Goal: Information Seeking & Learning: Learn about a topic

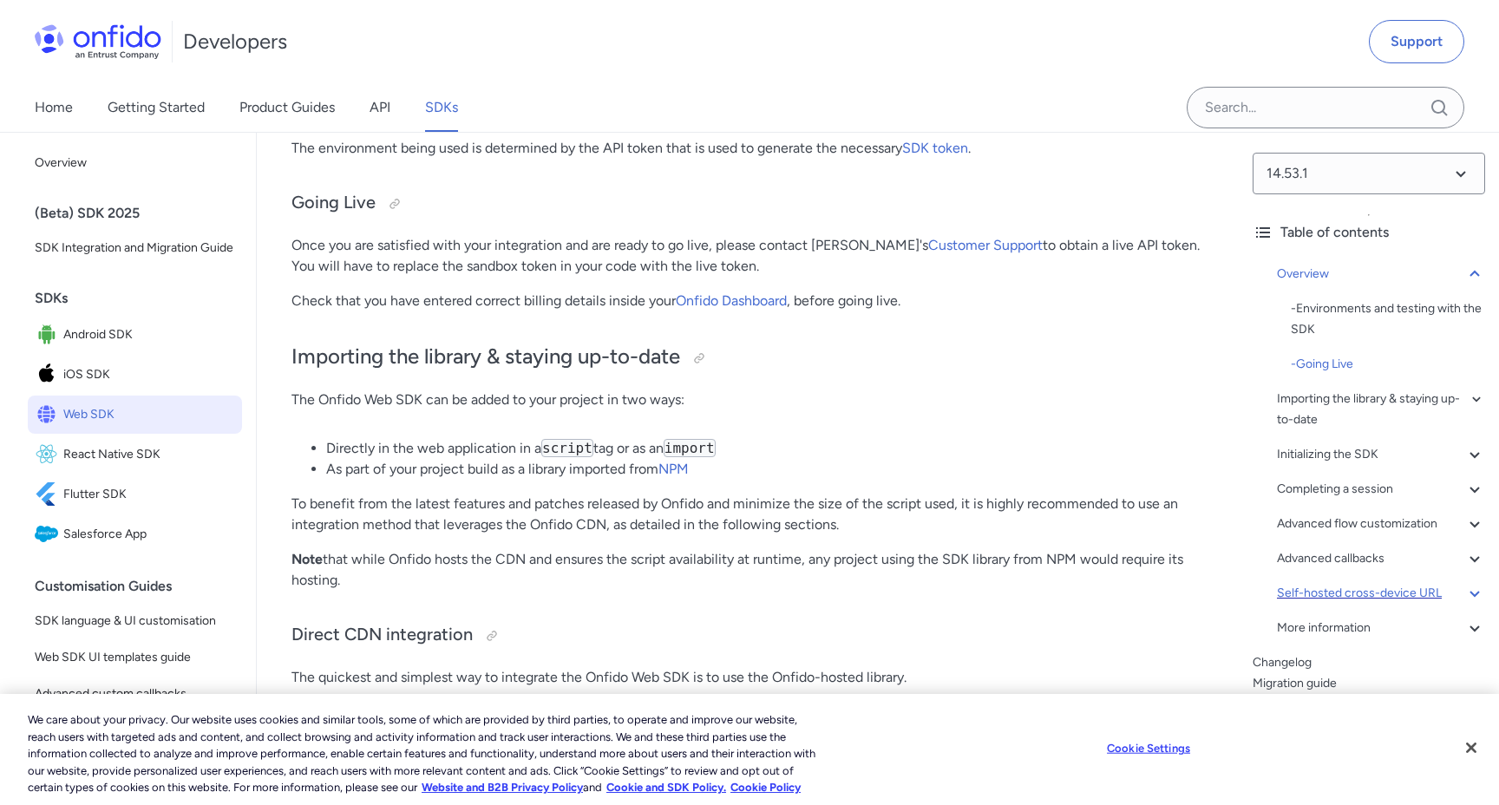
scroll to position [1101, 0]
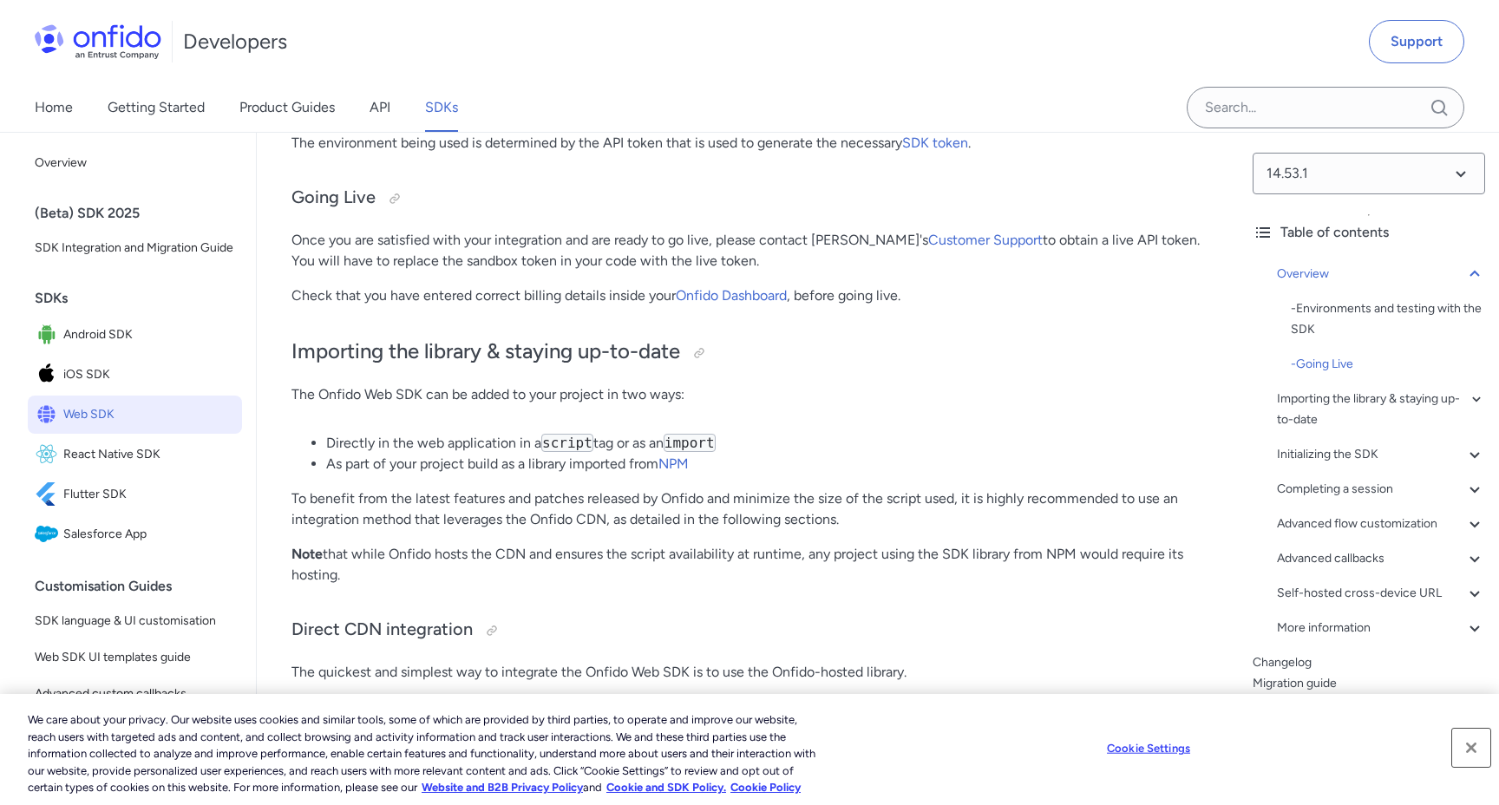
click at [1473, 744] on button "Close" at bounding box center [1471, 748] width 38 height 38
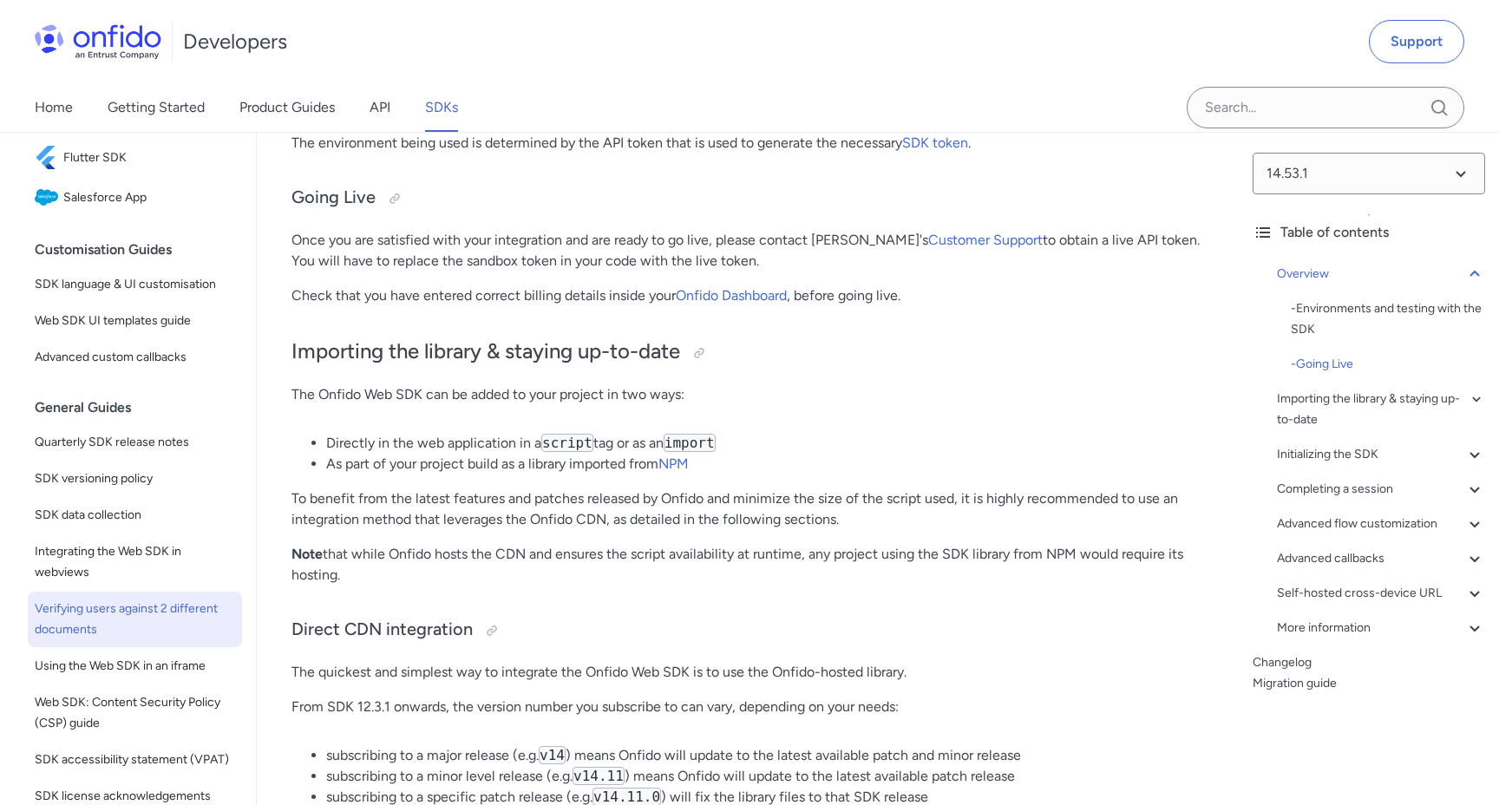
scroll to position [430, 0]
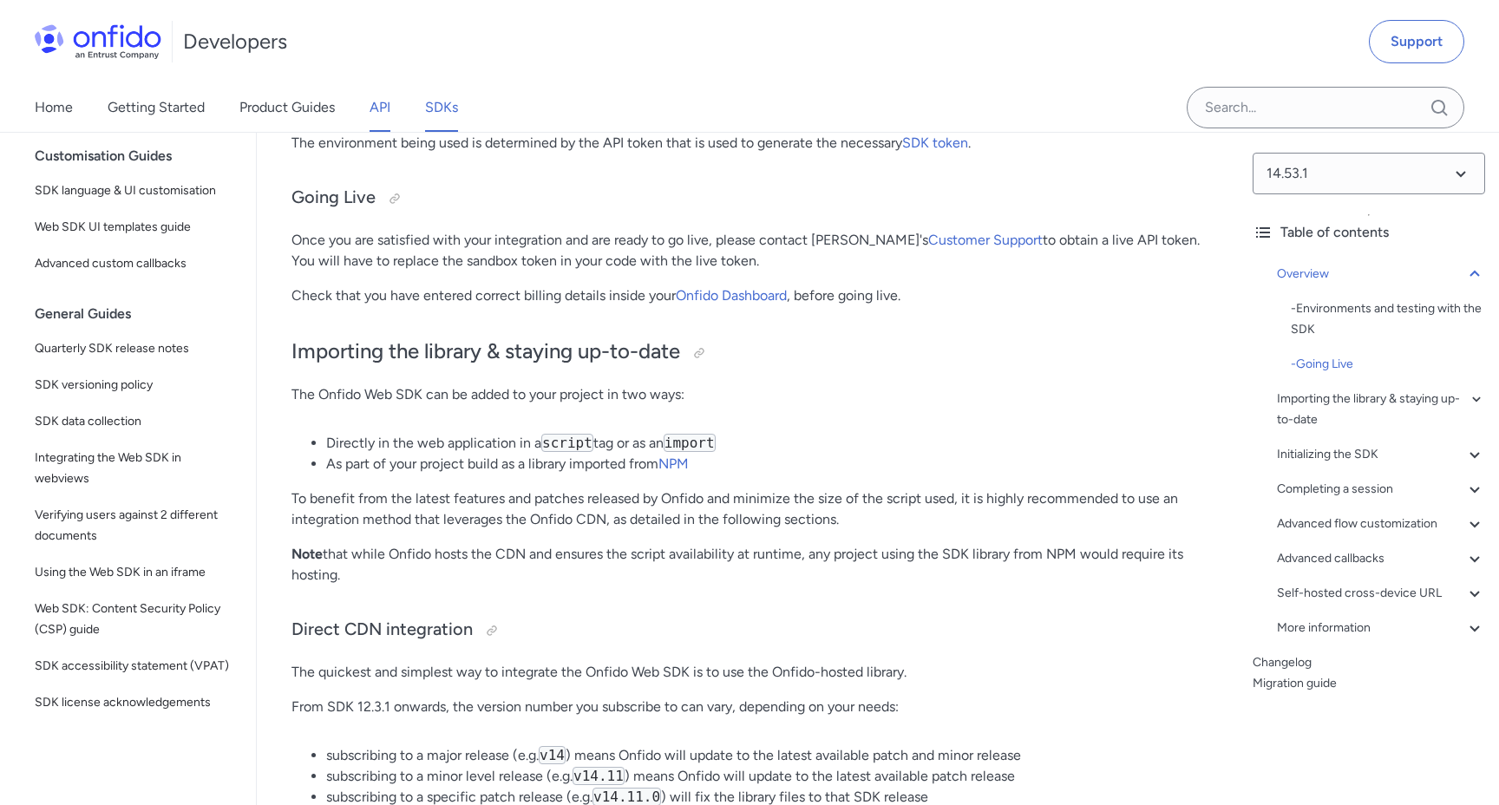
click at [378, 117] on link "API" at bounding box center [380, 107] width 21 height 49
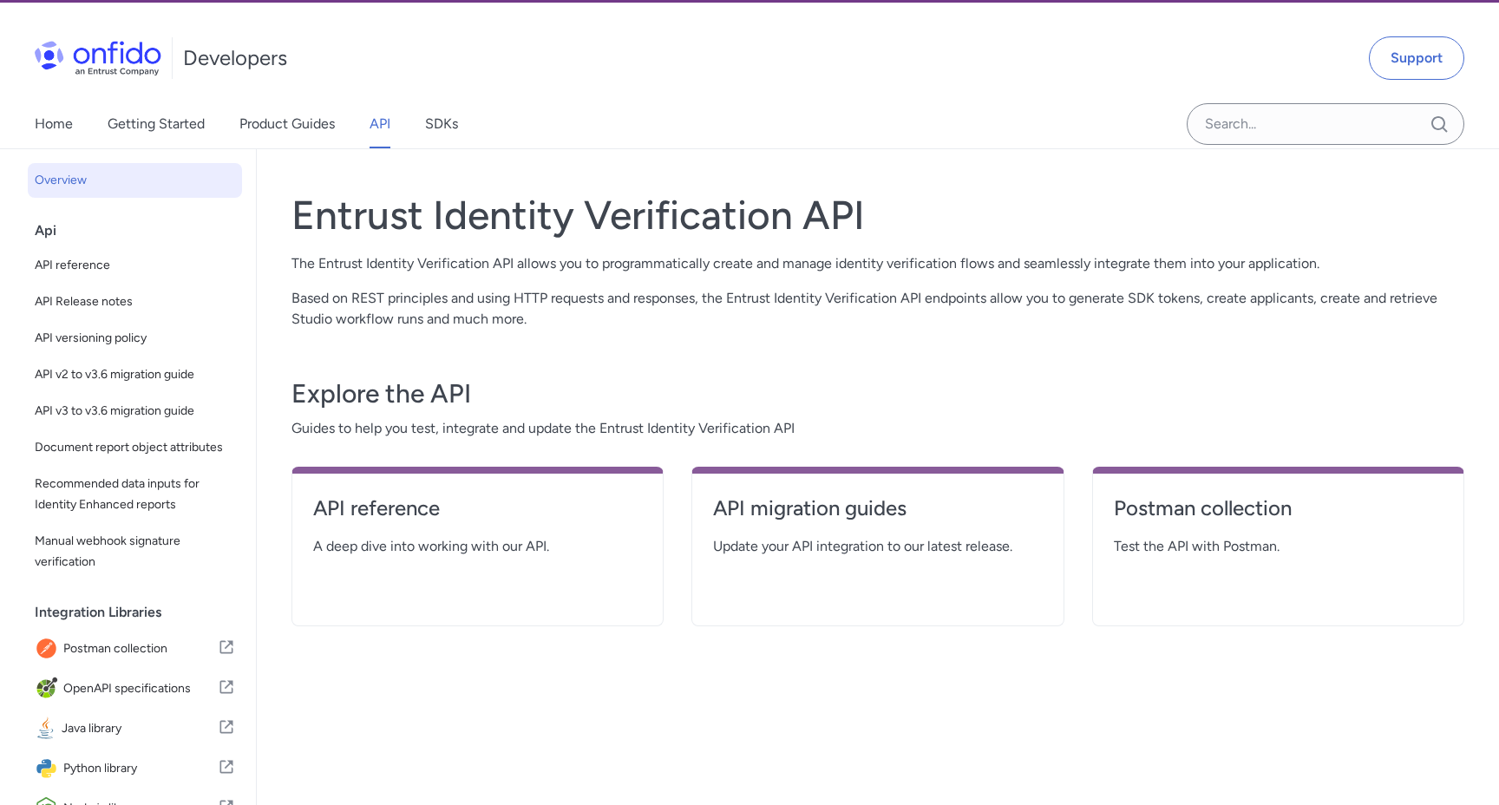
scroll to position [49, 0]
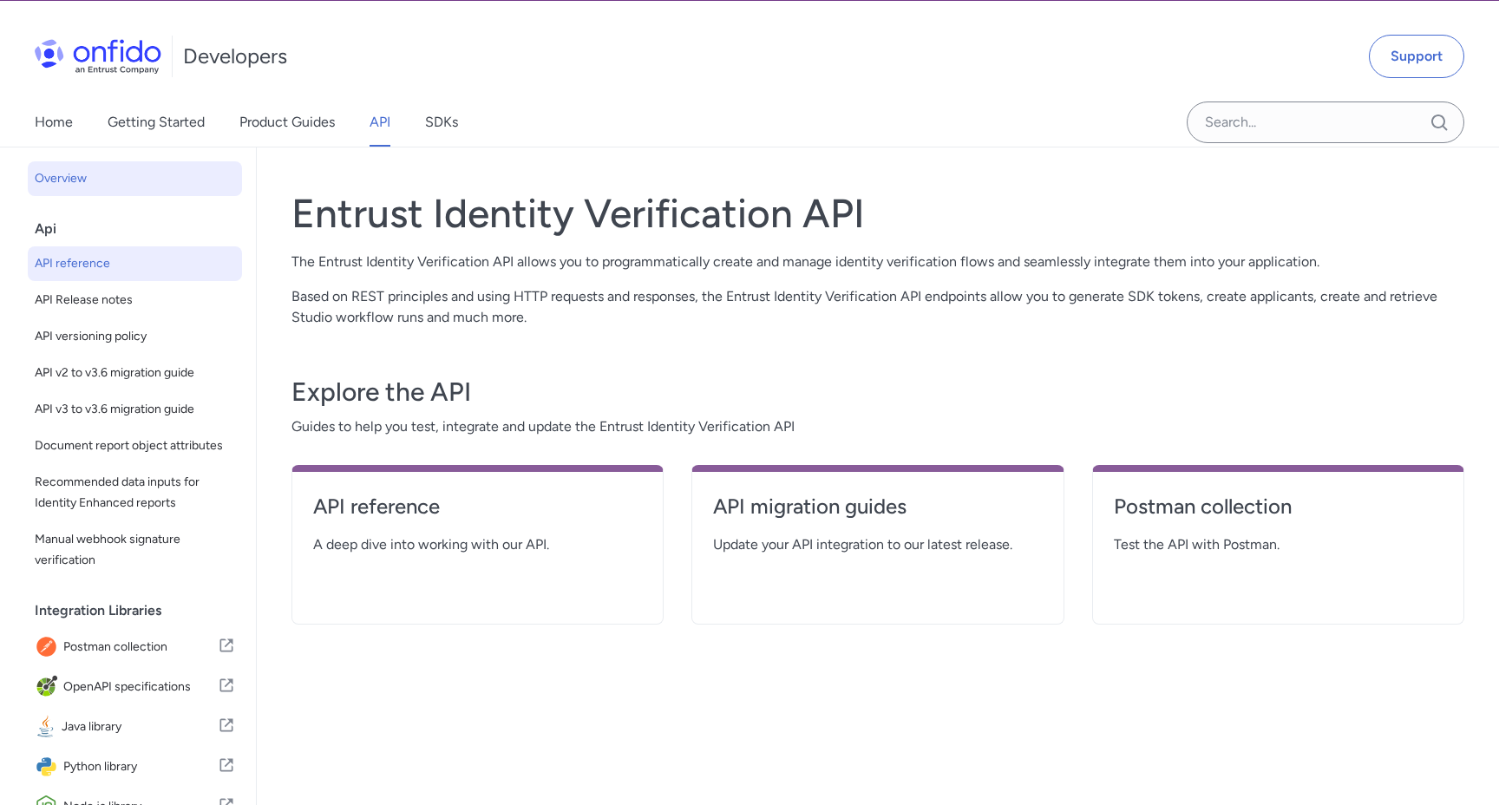
click at [127, 263] on span "API reference" at bounding box center [135, 263] width 200 height 21
select select "http"
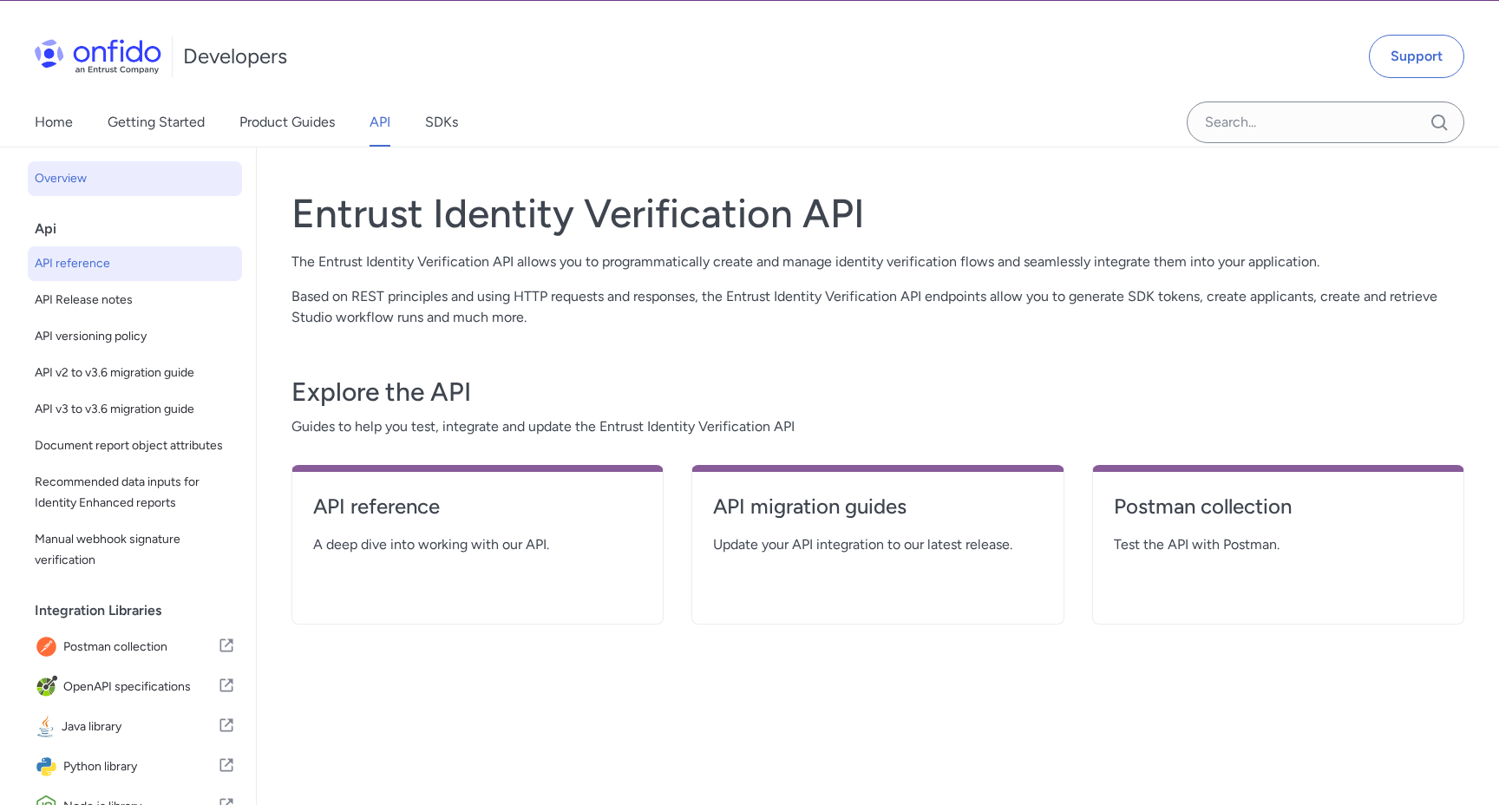
select select "http"
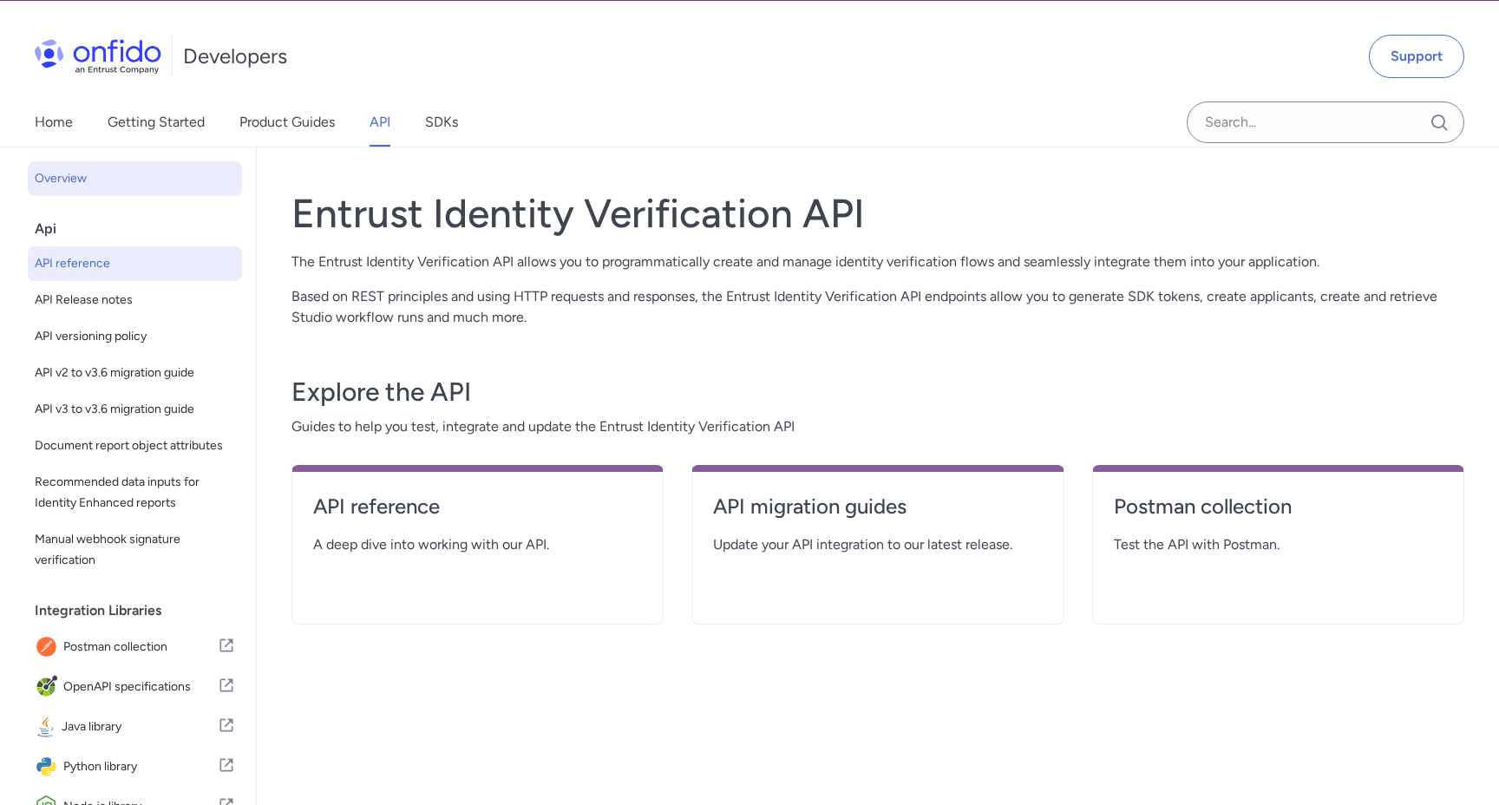
select select "http"
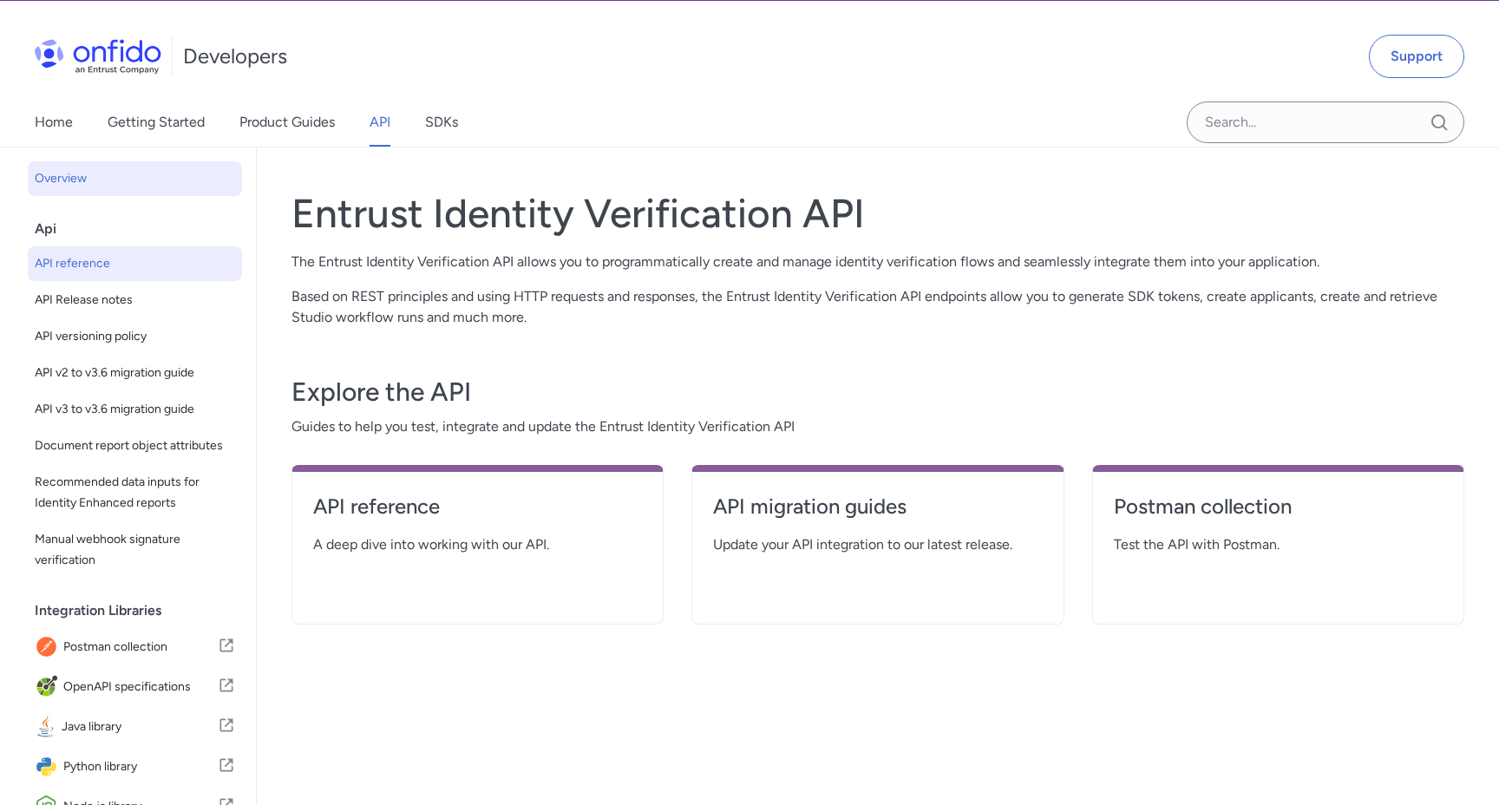
select select "http"
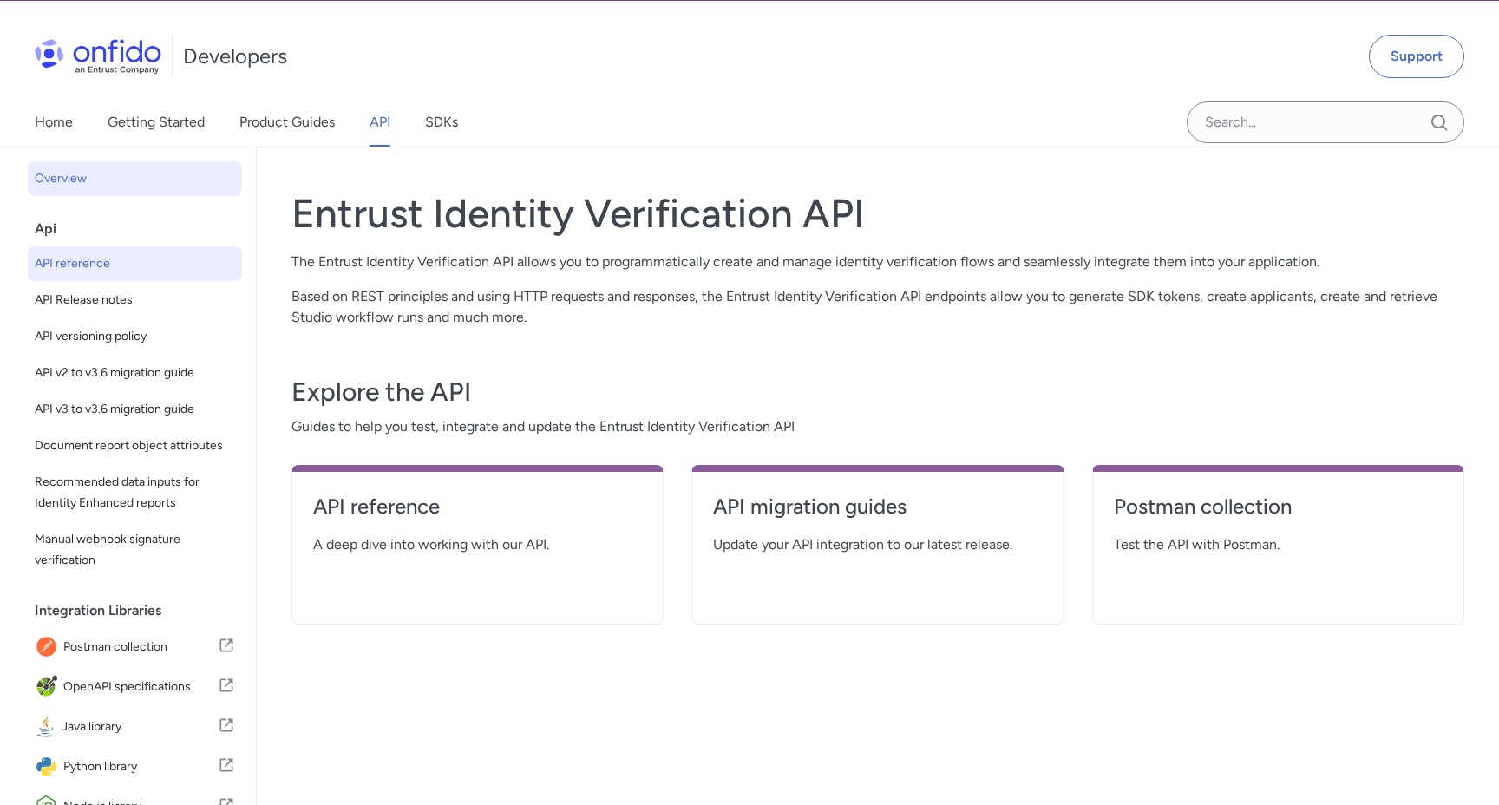
select select "http"
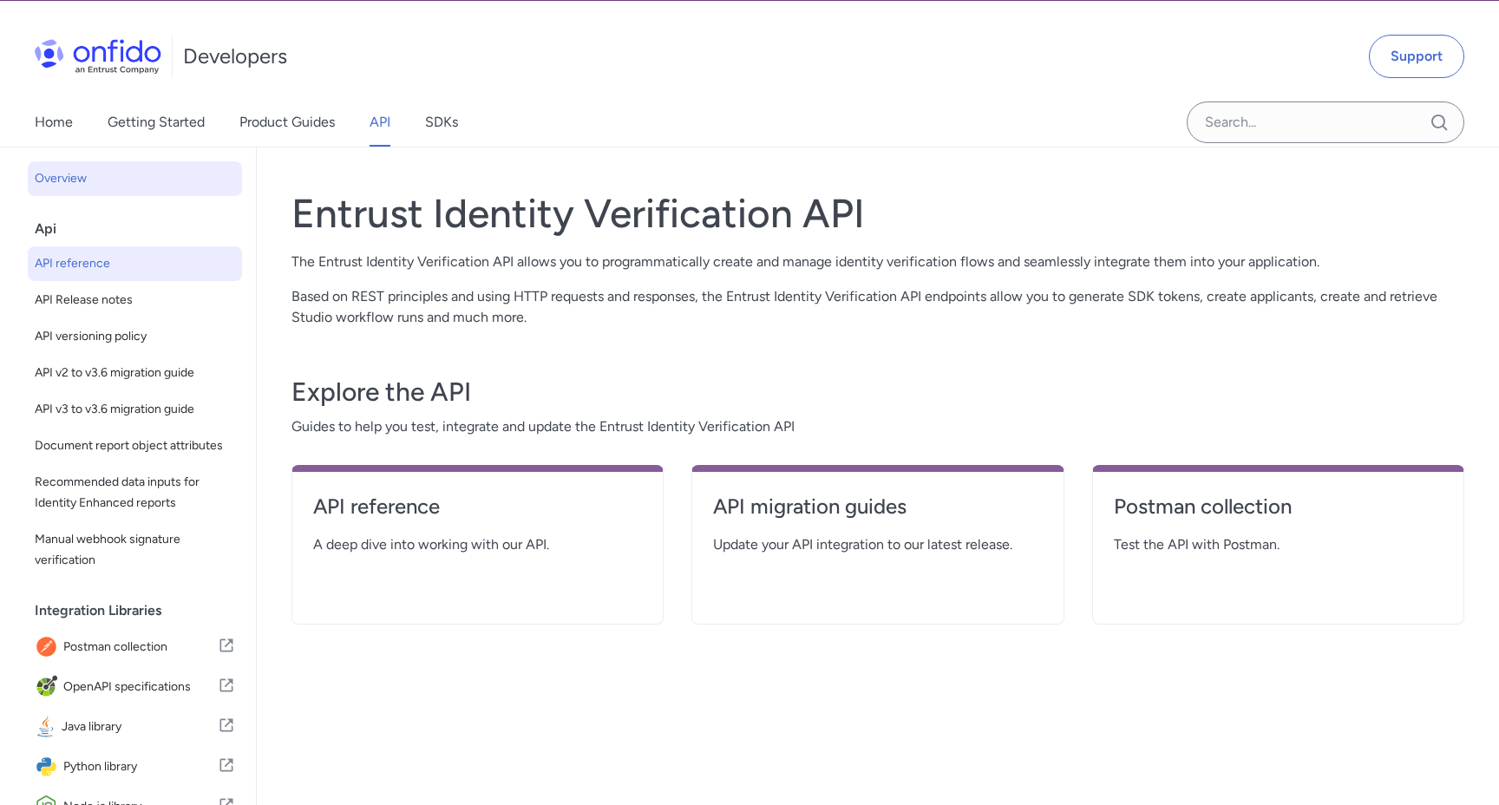
select select "http"
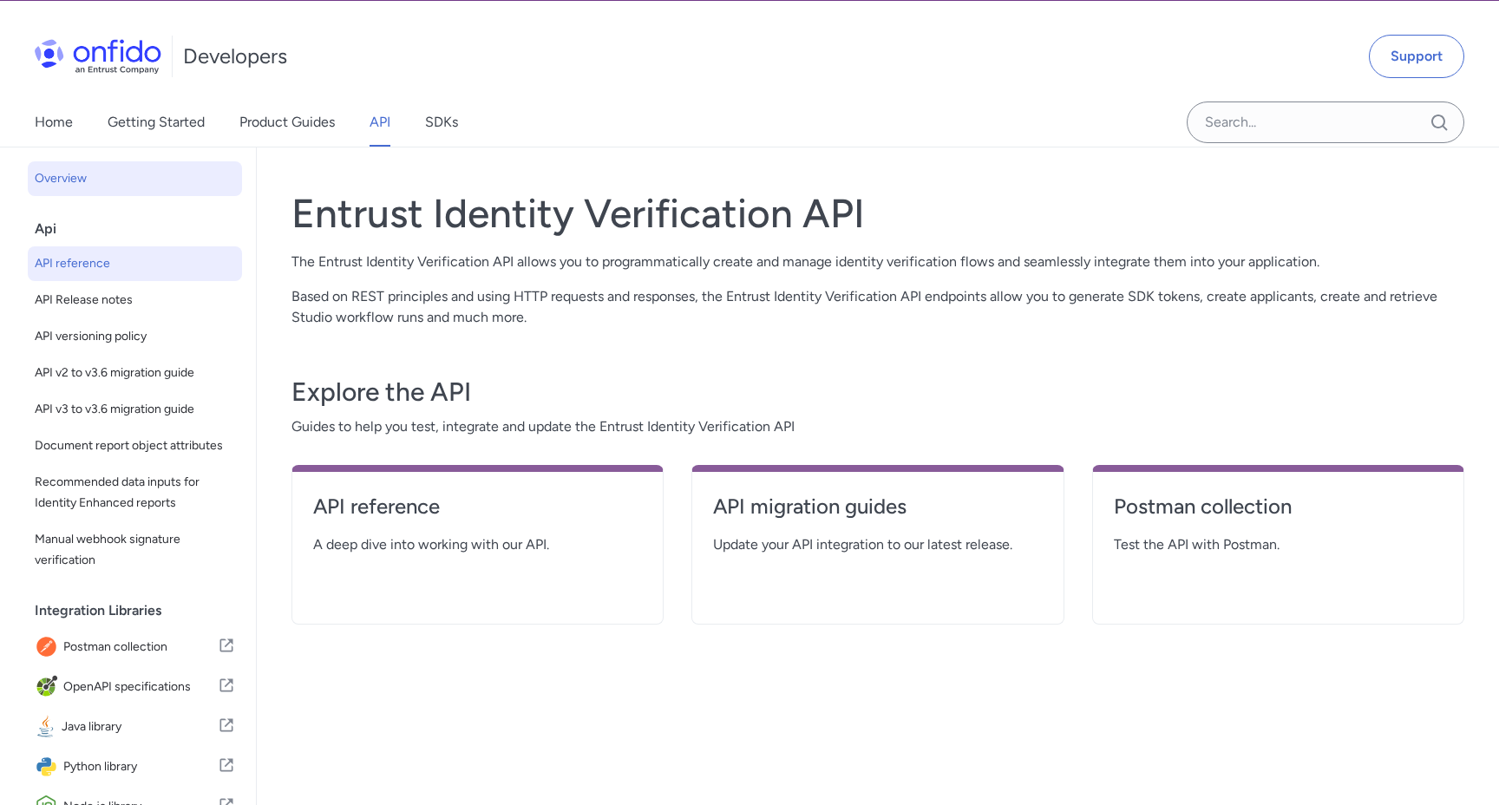
select select "http"
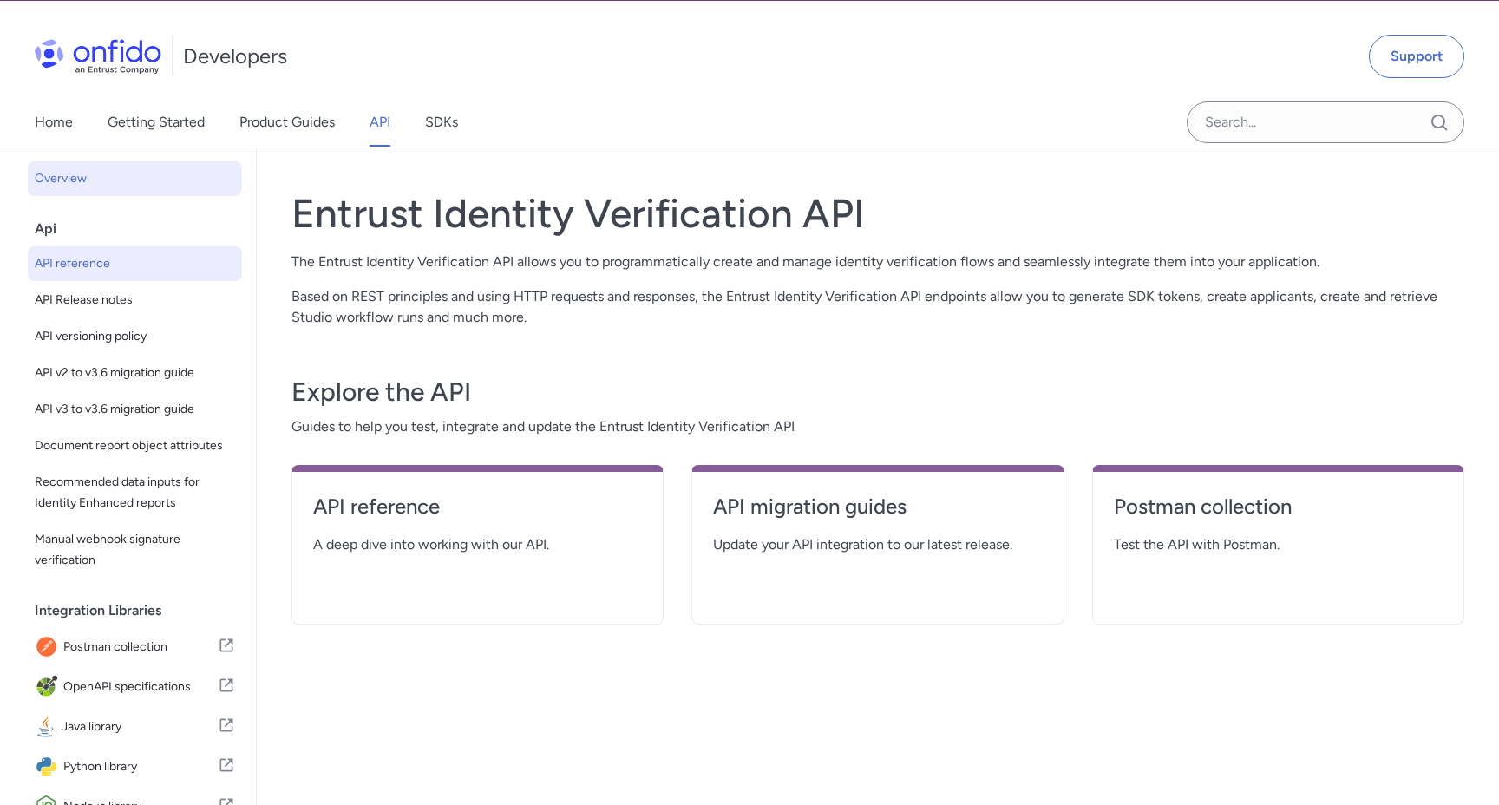
select select "http"
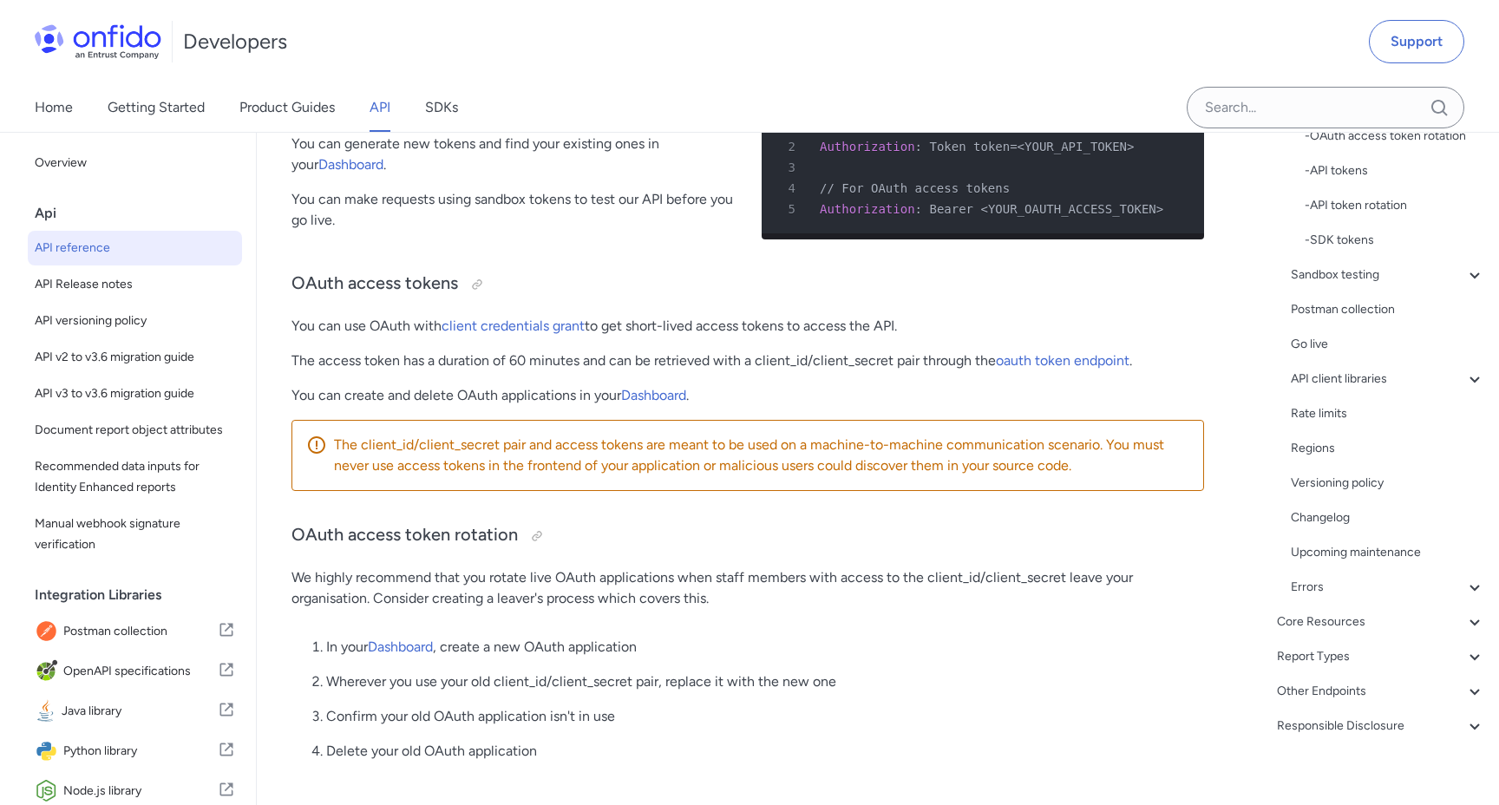
scroll to position [326, 0]
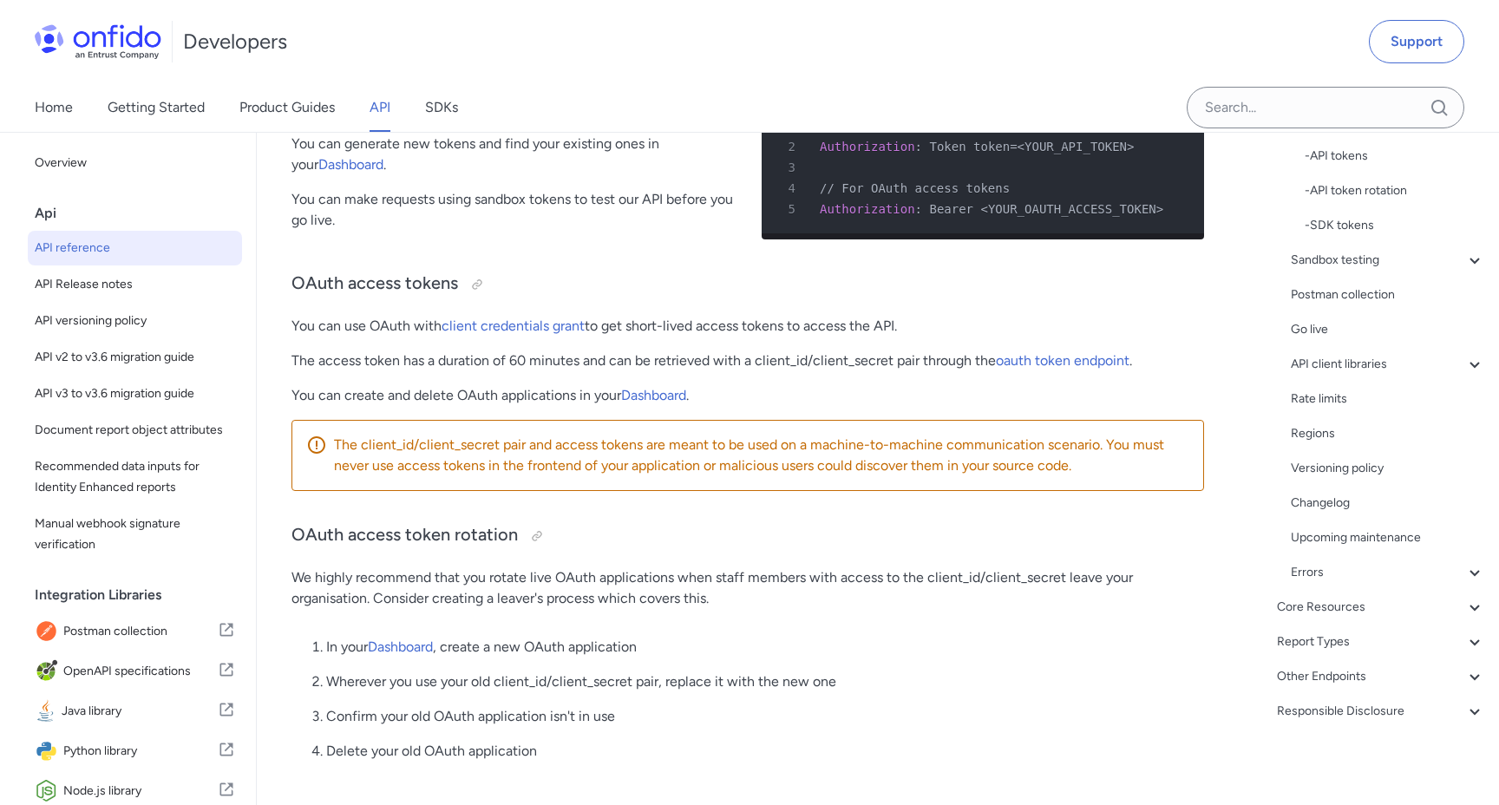
click at [1338, 680] on div "Other Endpoints" at bounding box center [1381, 676] width 208 height 21
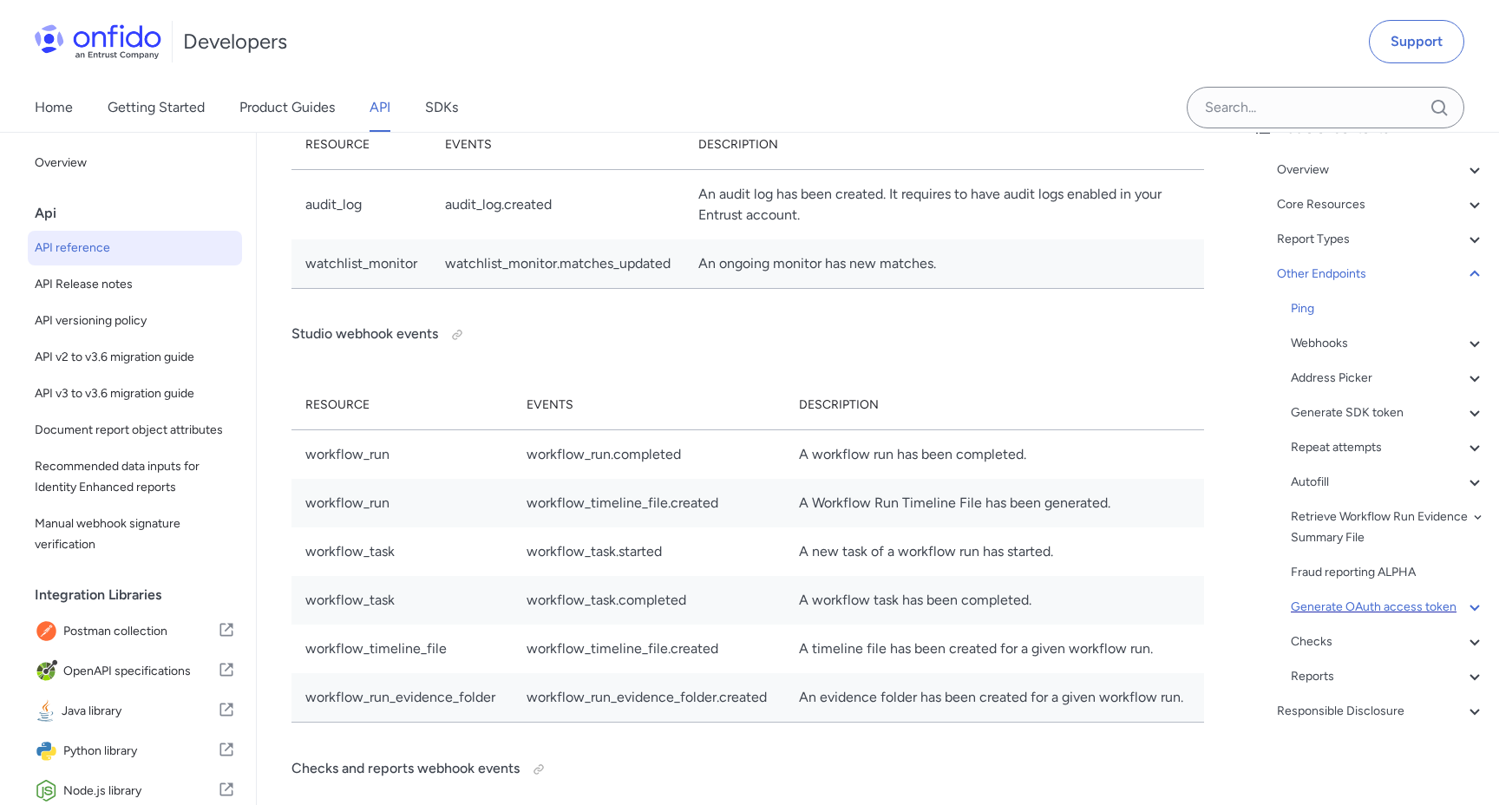
scroll to position [104, 0]
click at [1380, 378] on div "Address Picker" at bounding box center [1388, 378] width 194 height 21
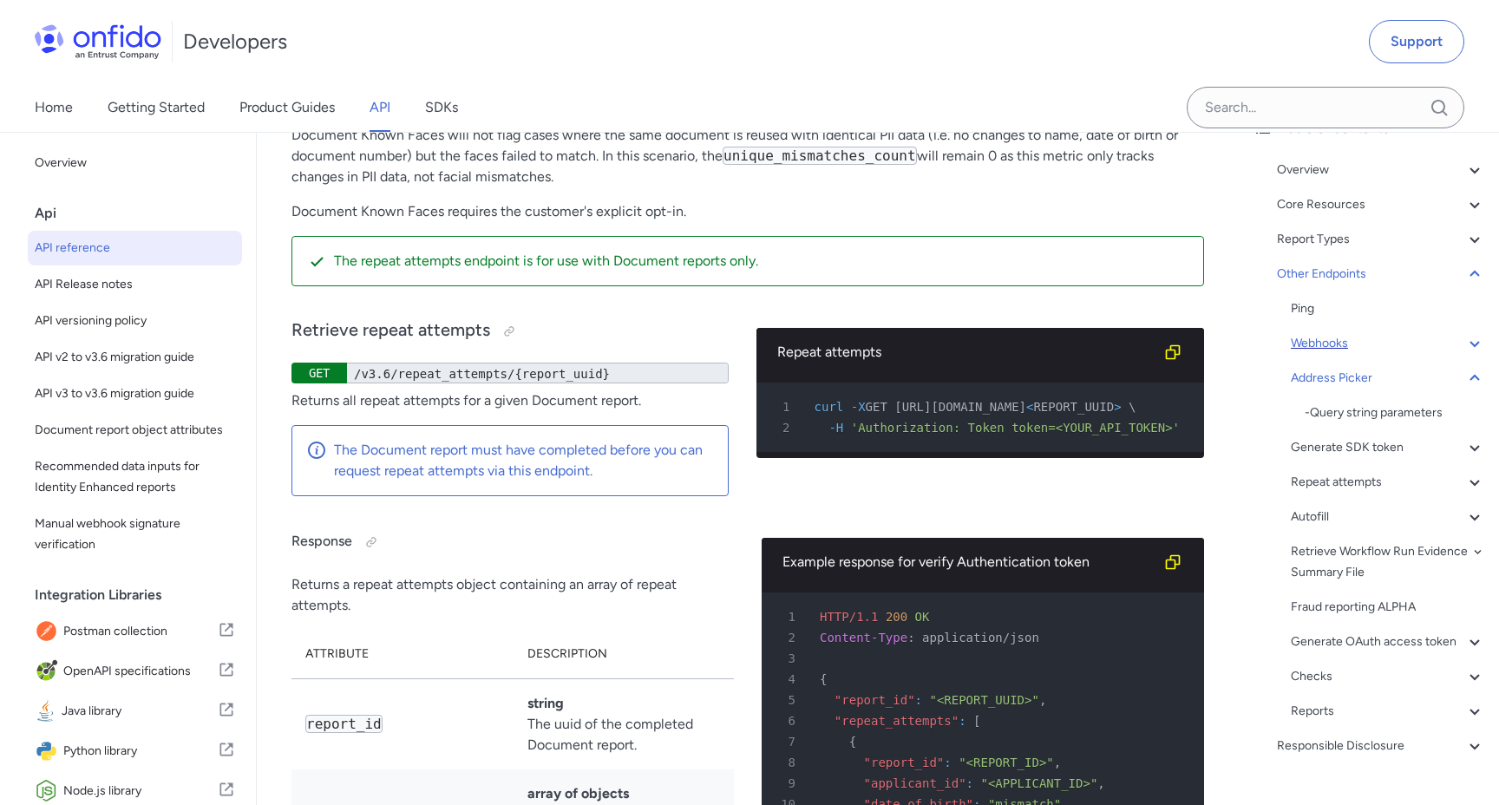
click at [1341, 350] on div "Webhooks" at bounding box center [1388, 343] width 194 height 21
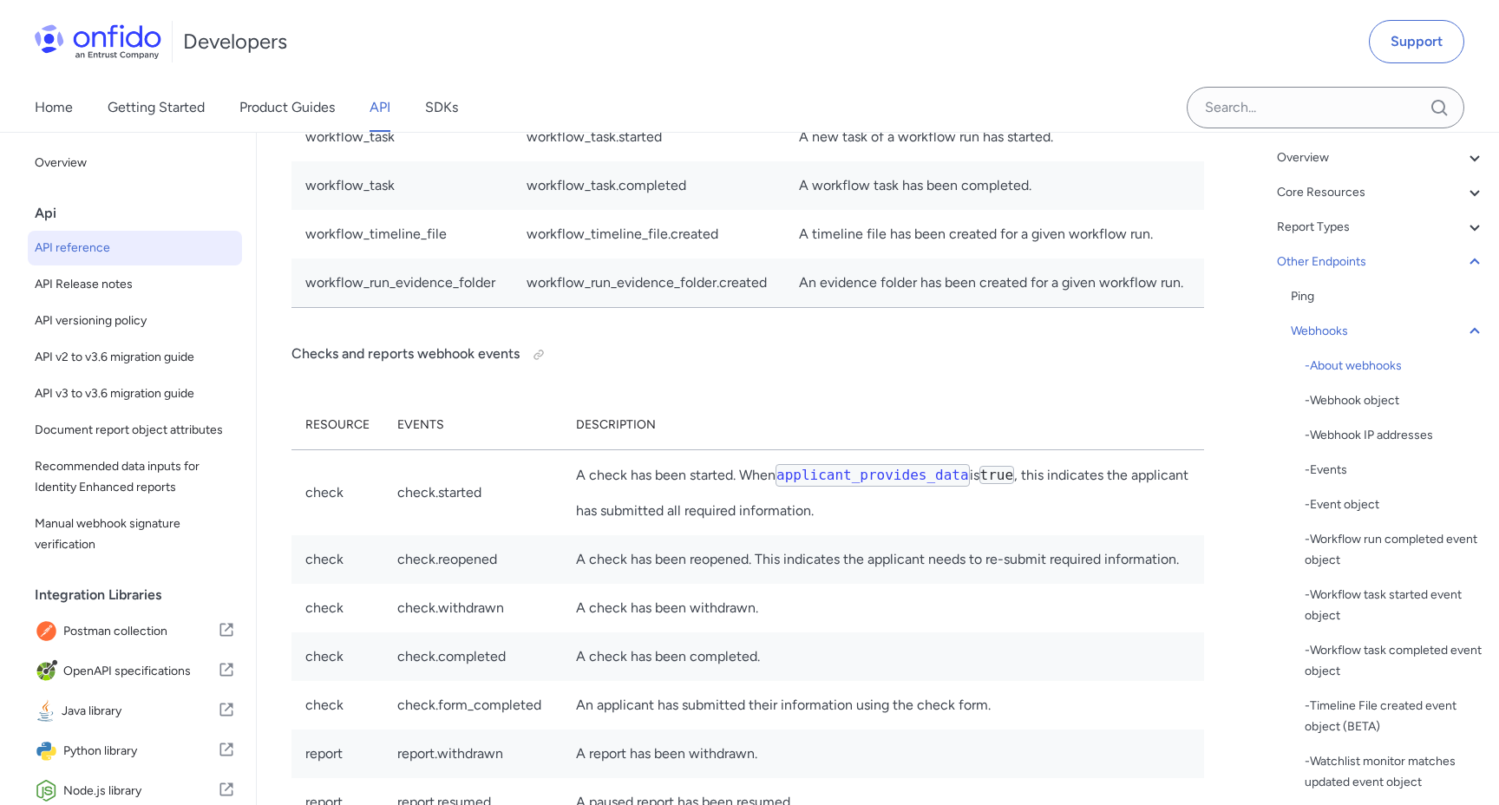
scroll to position [205, 0]
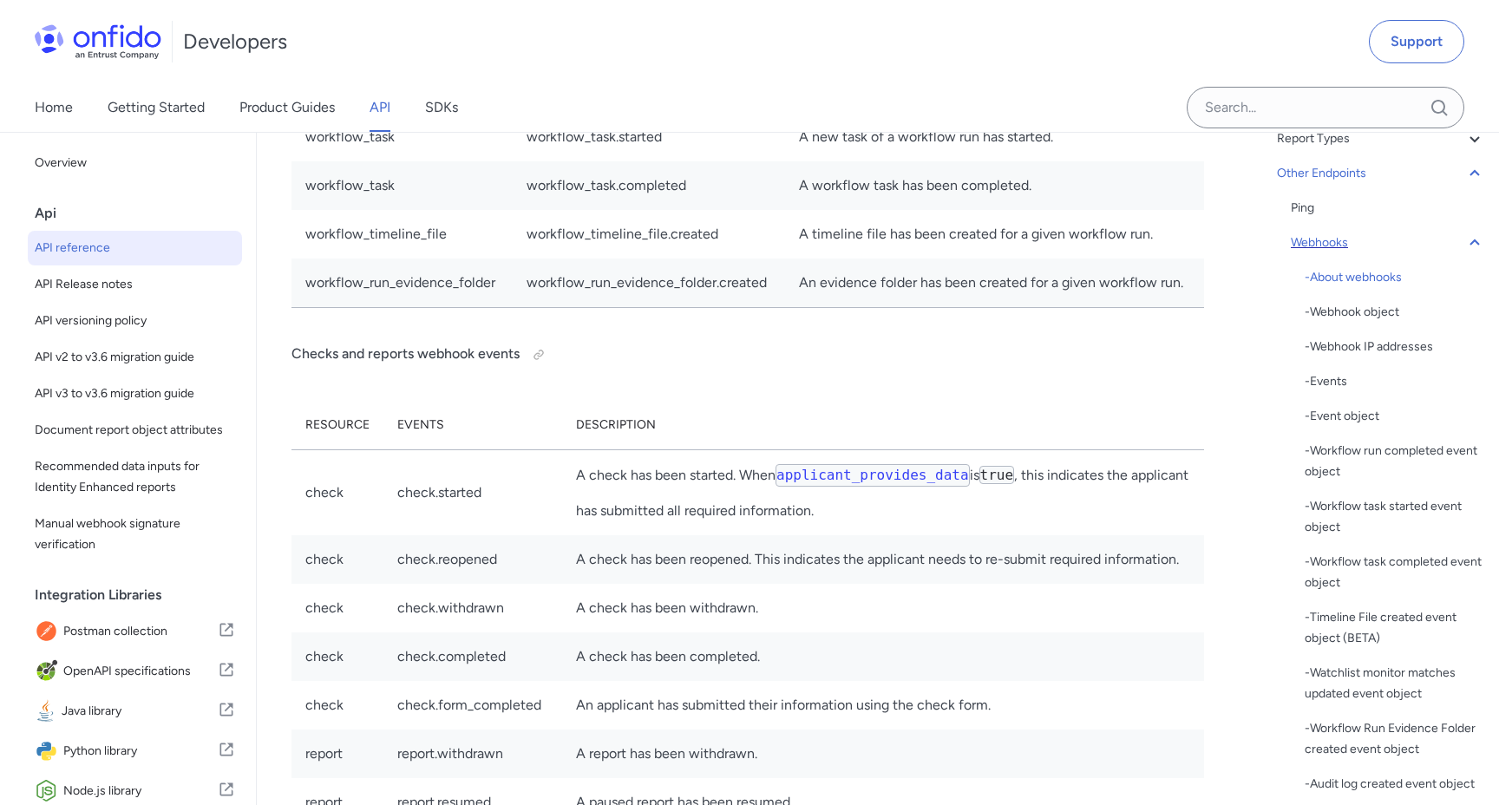
click at [1460, 250] on div "Webhooks" at bounding box center [1388, 242] width 194 height 21
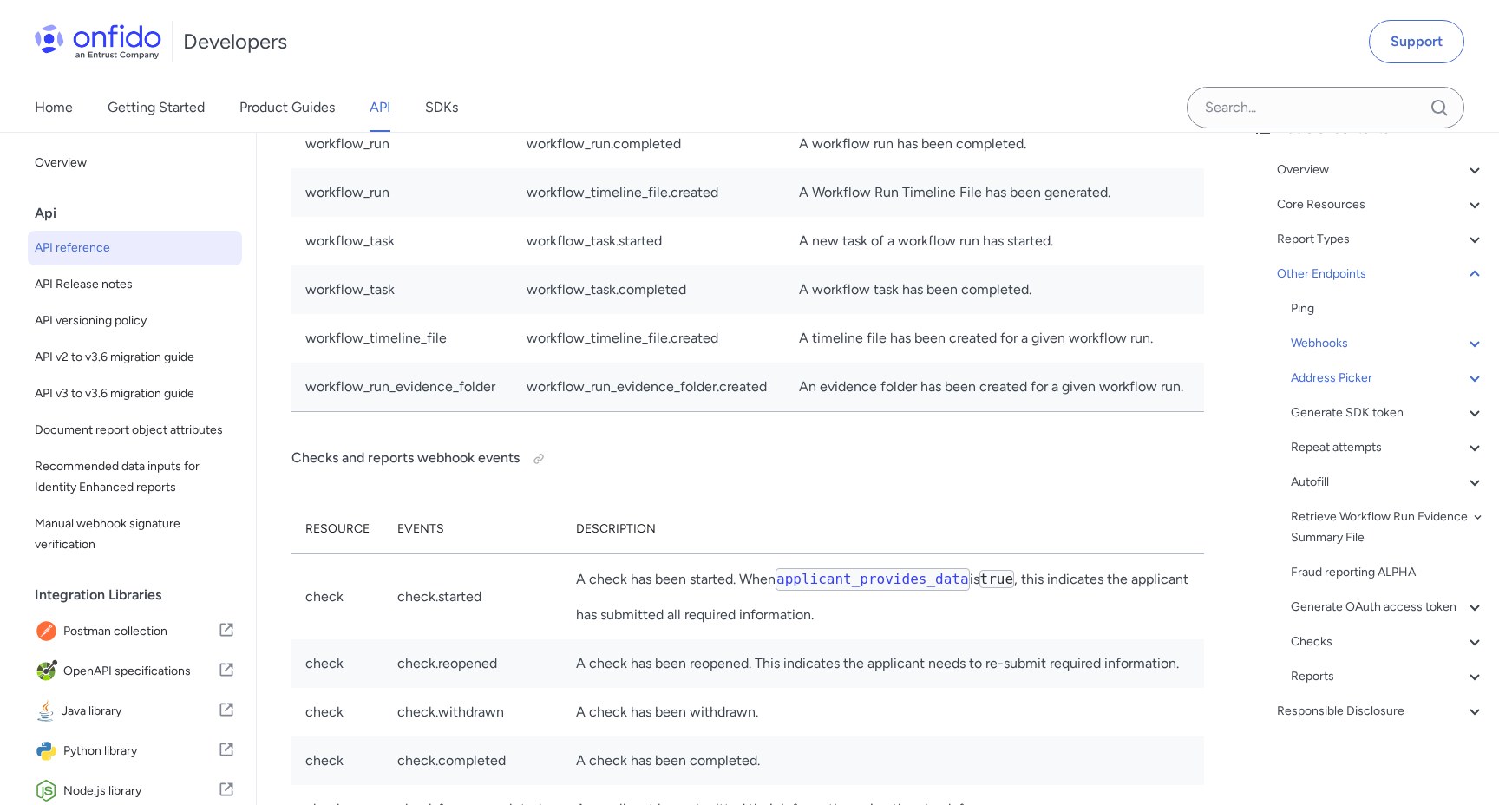
click at [1329, 383] on div "Address Picker" at bounding box center [1388, 378] width 194 height 21
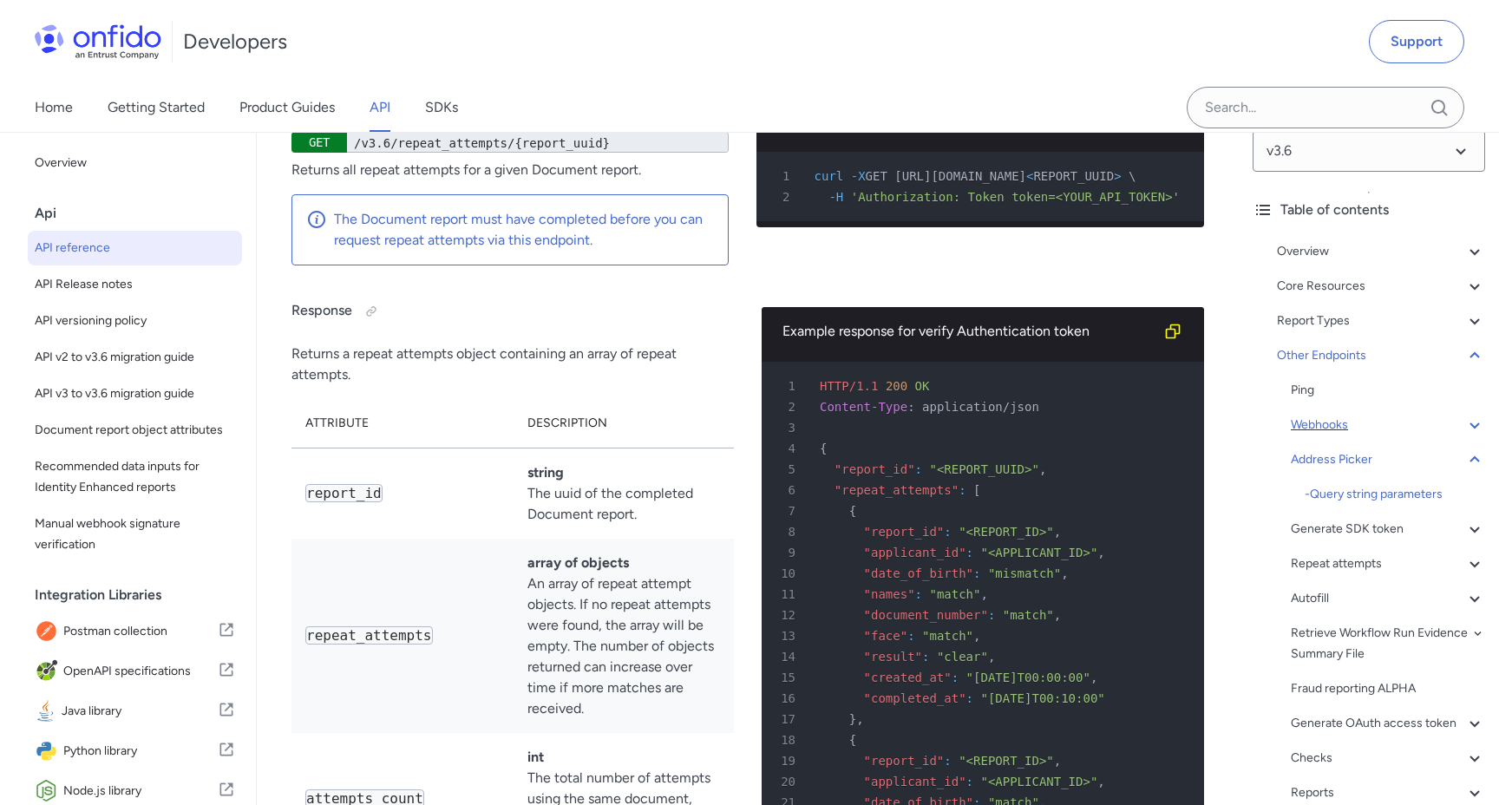
scroll to position [11, 0]
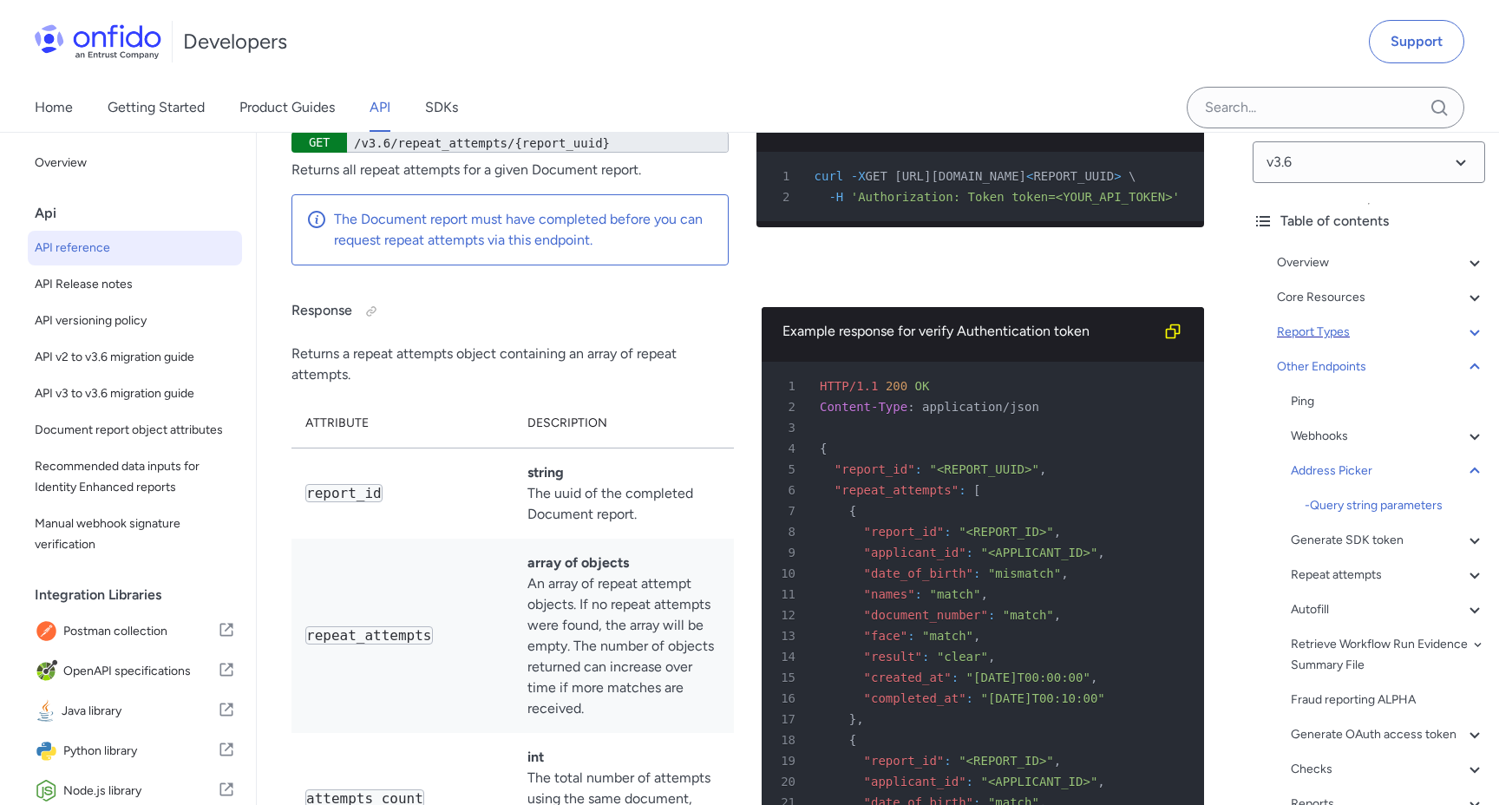
click at [1332, 326] on div "Report Types" at bounding box center [1381, 332] width 208 height 21
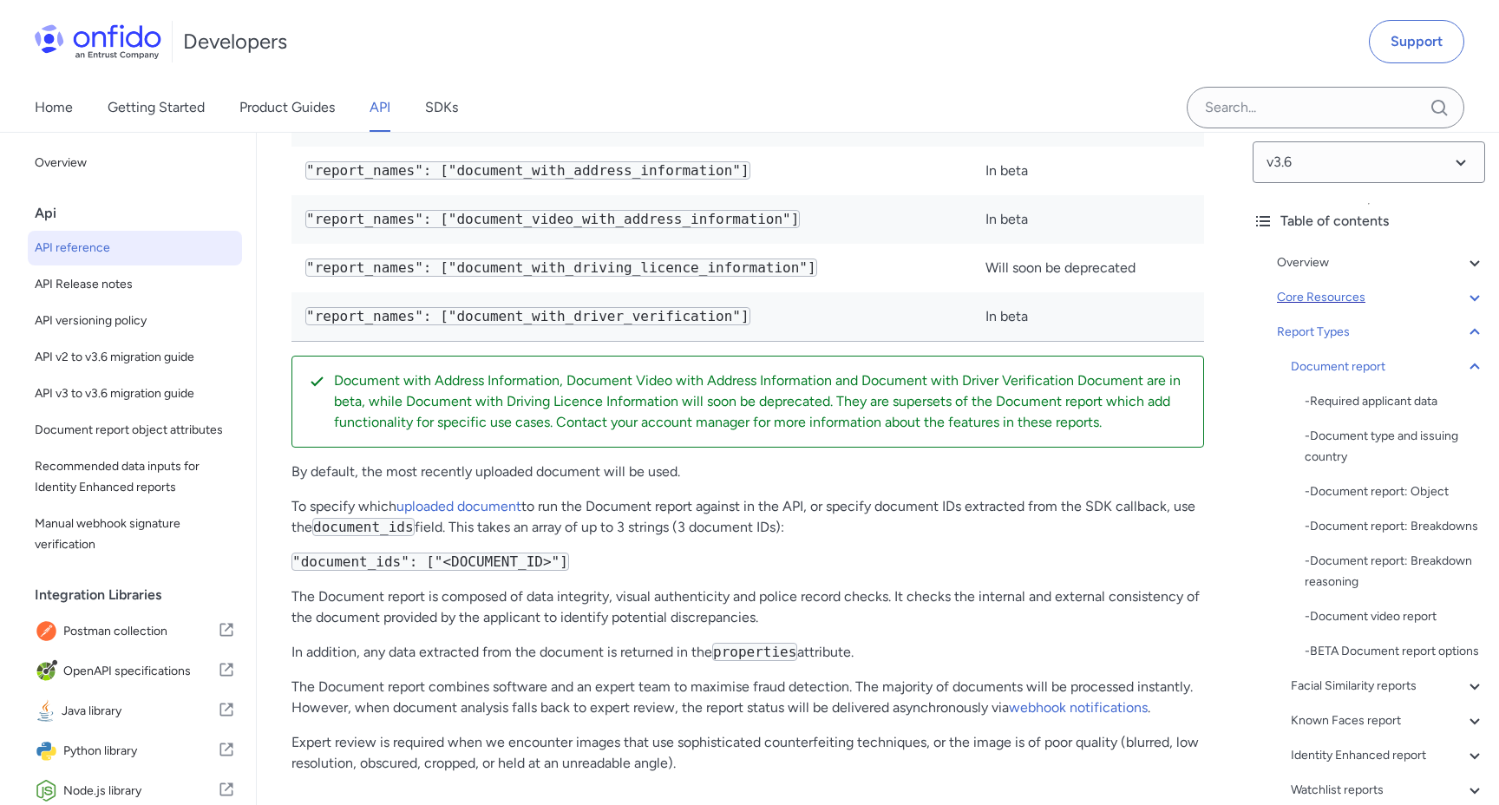
click at [1346, 292] on div "Core Resources" at bounding box center [1381, 297] width 208 height 21
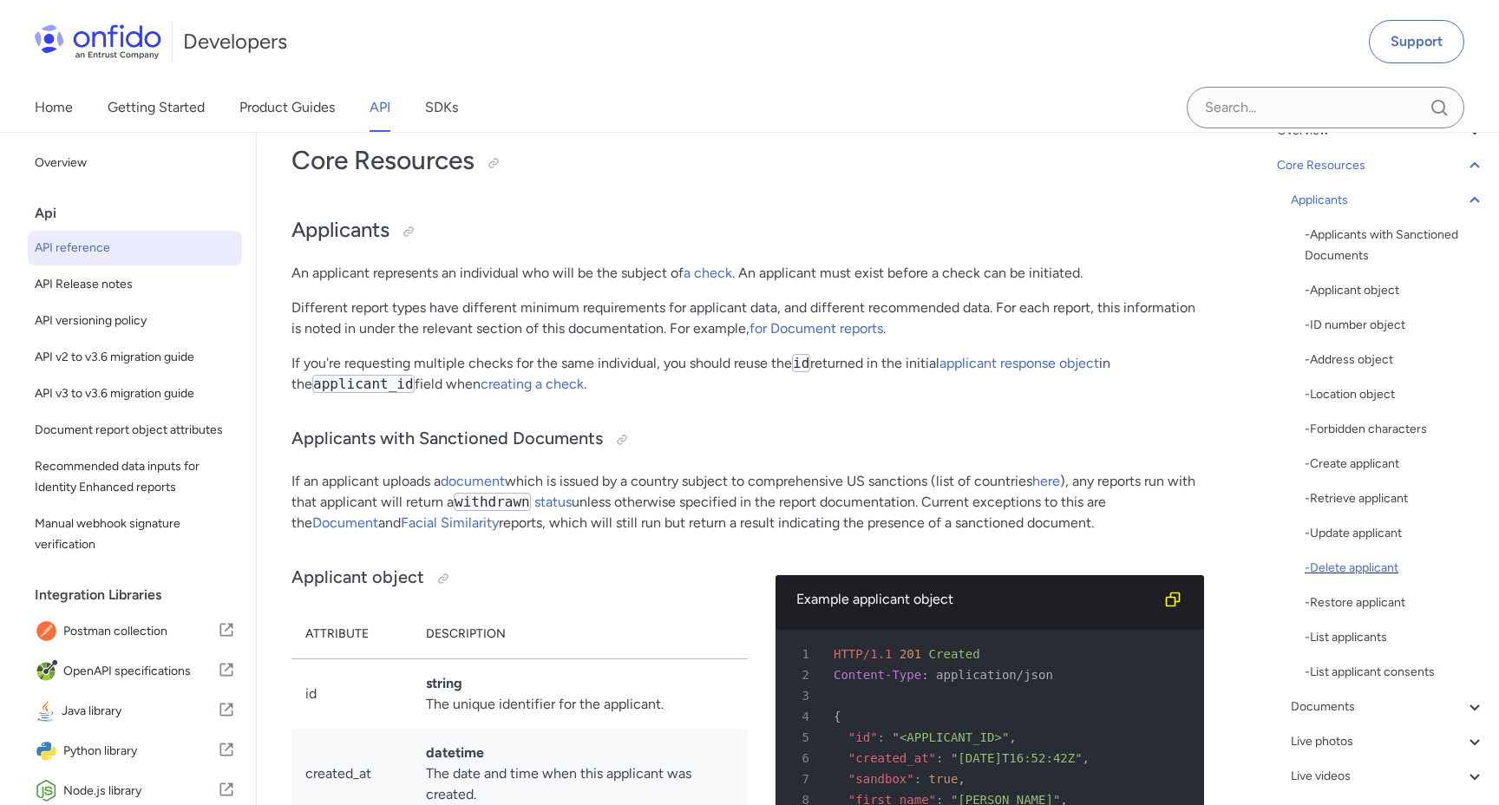
scroll to position [147, 0]
click at [1351, 495] on div "- Retrieve applicant" at bounding box center [1395, 495] width 180 height 21
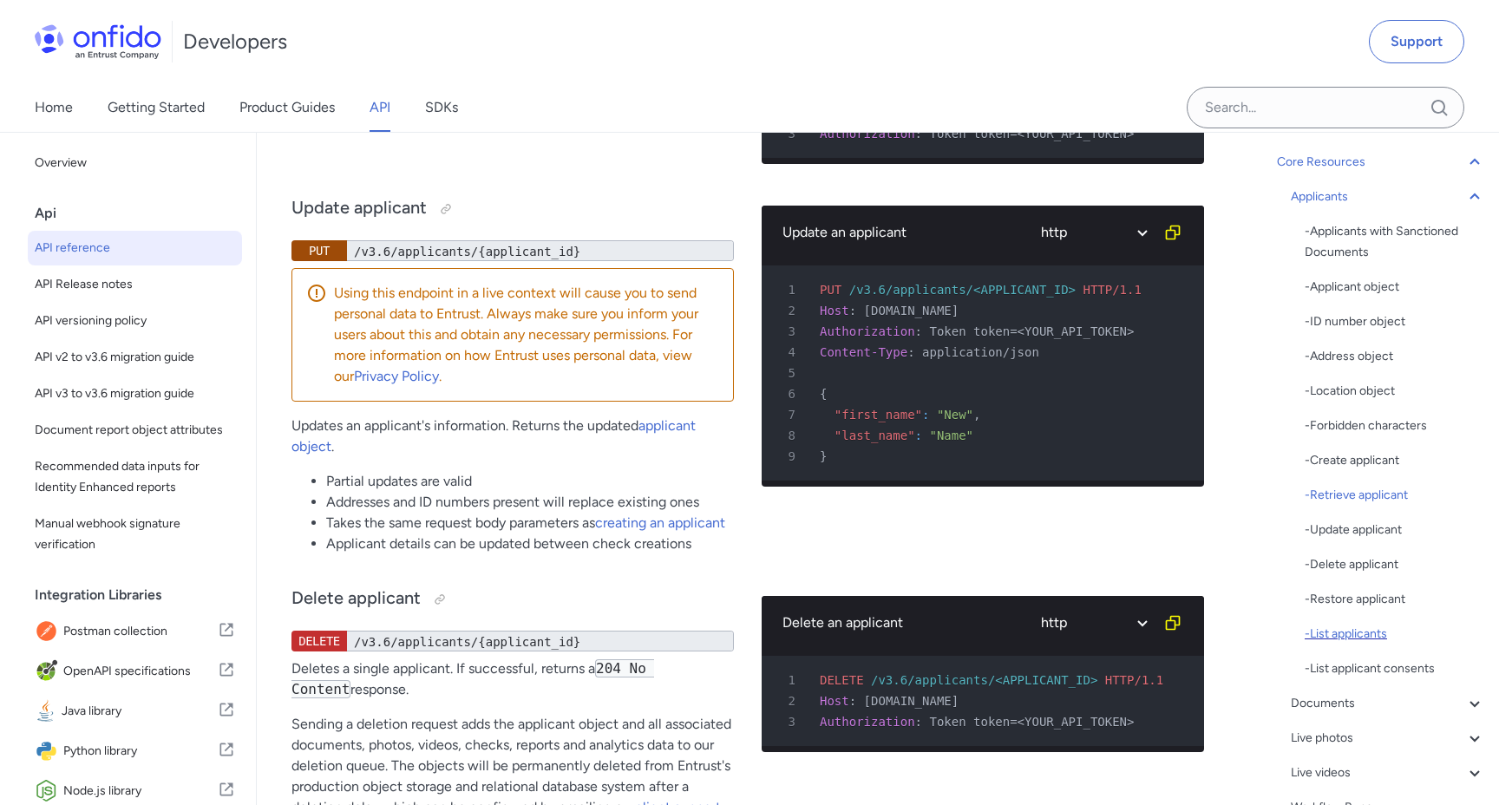
click at [1346, 637] on div "- List applicants" at bounding box center [1395, 634] width 180 height 21
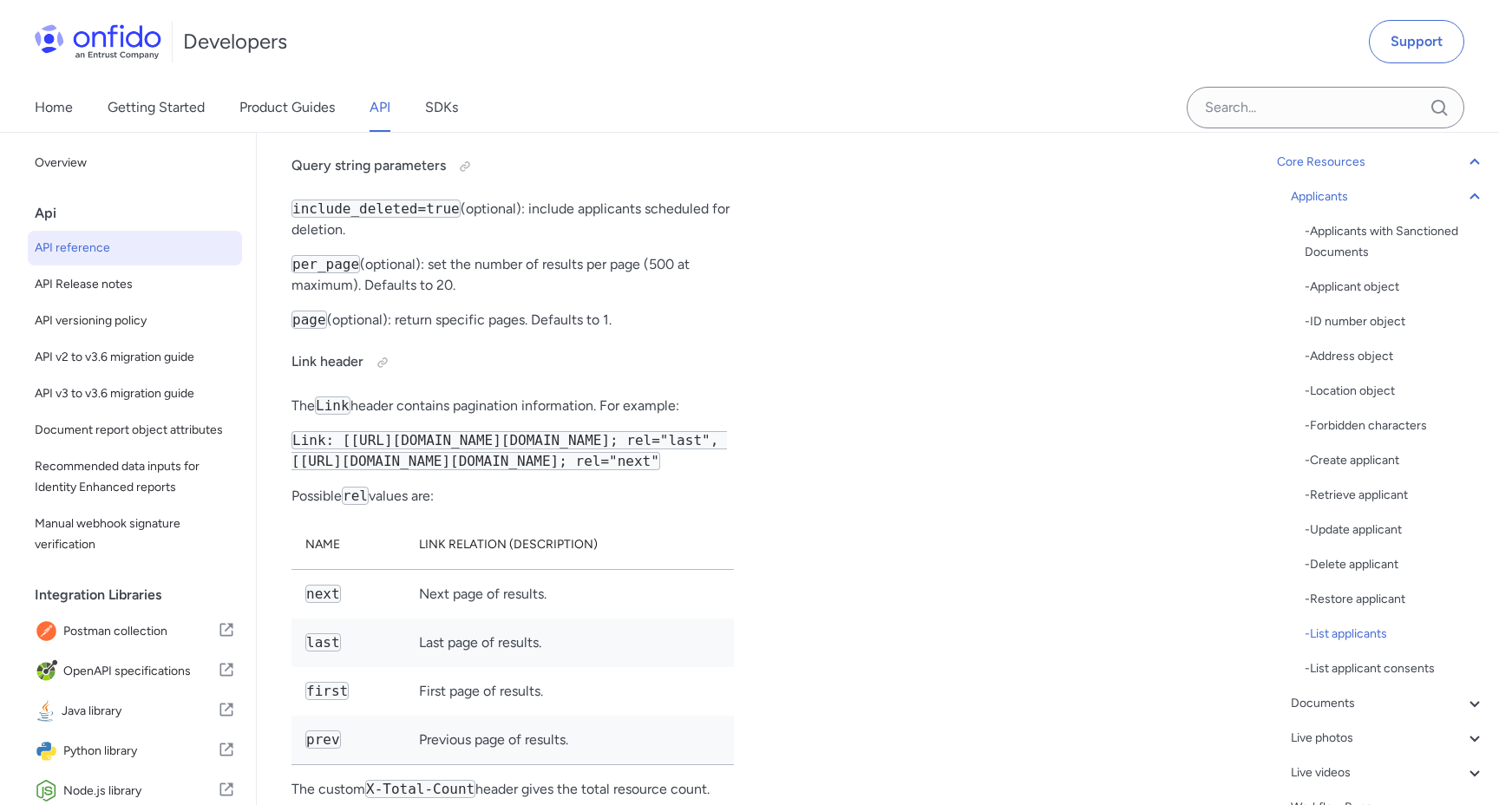
scroll to position [26446, 0]
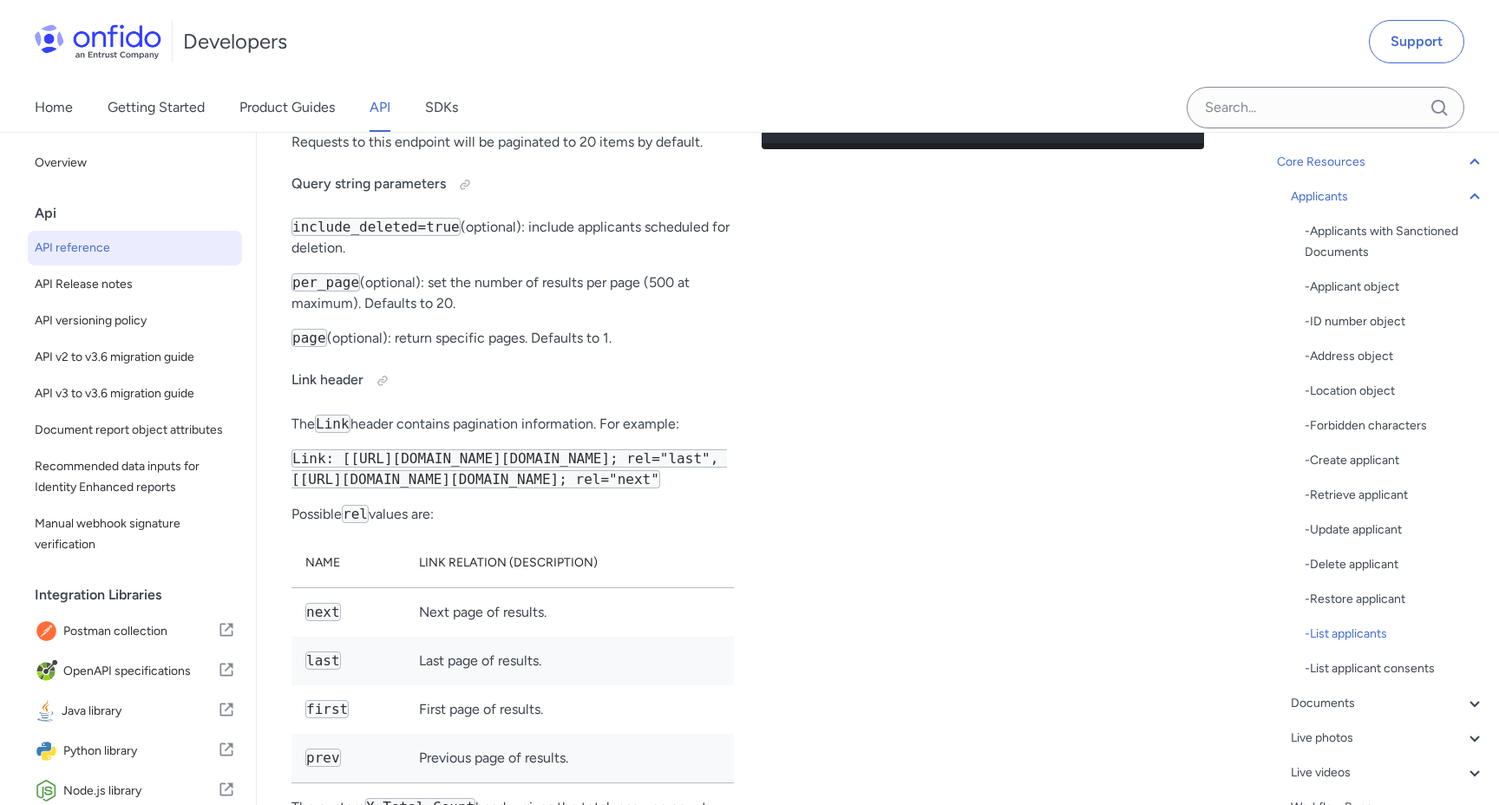
click at [1044, 40] on select "ruby python php javascript java http bash" at bounding box center [1093, 20] width 130 height 40
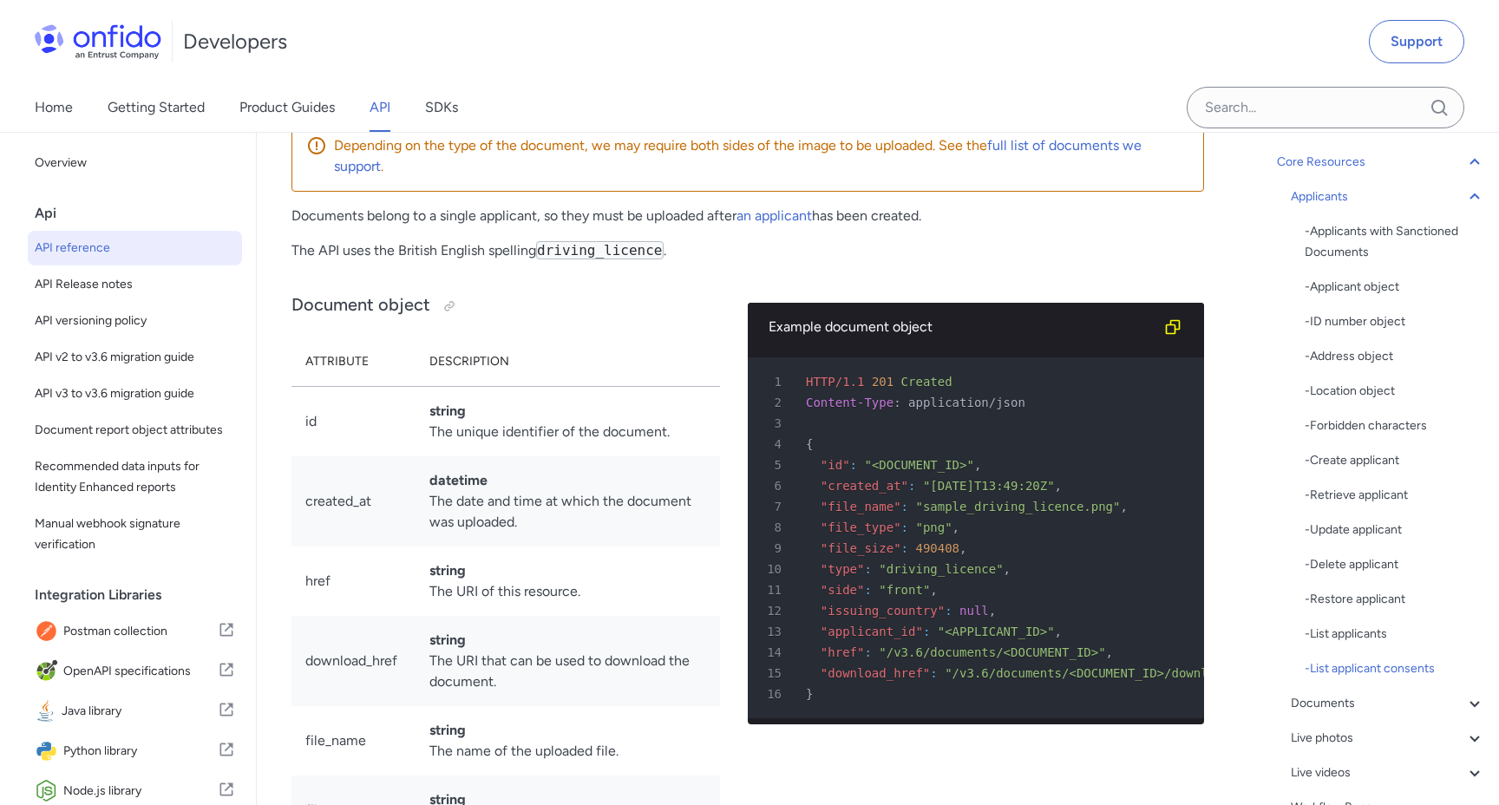
scroll to position [27874, 0]
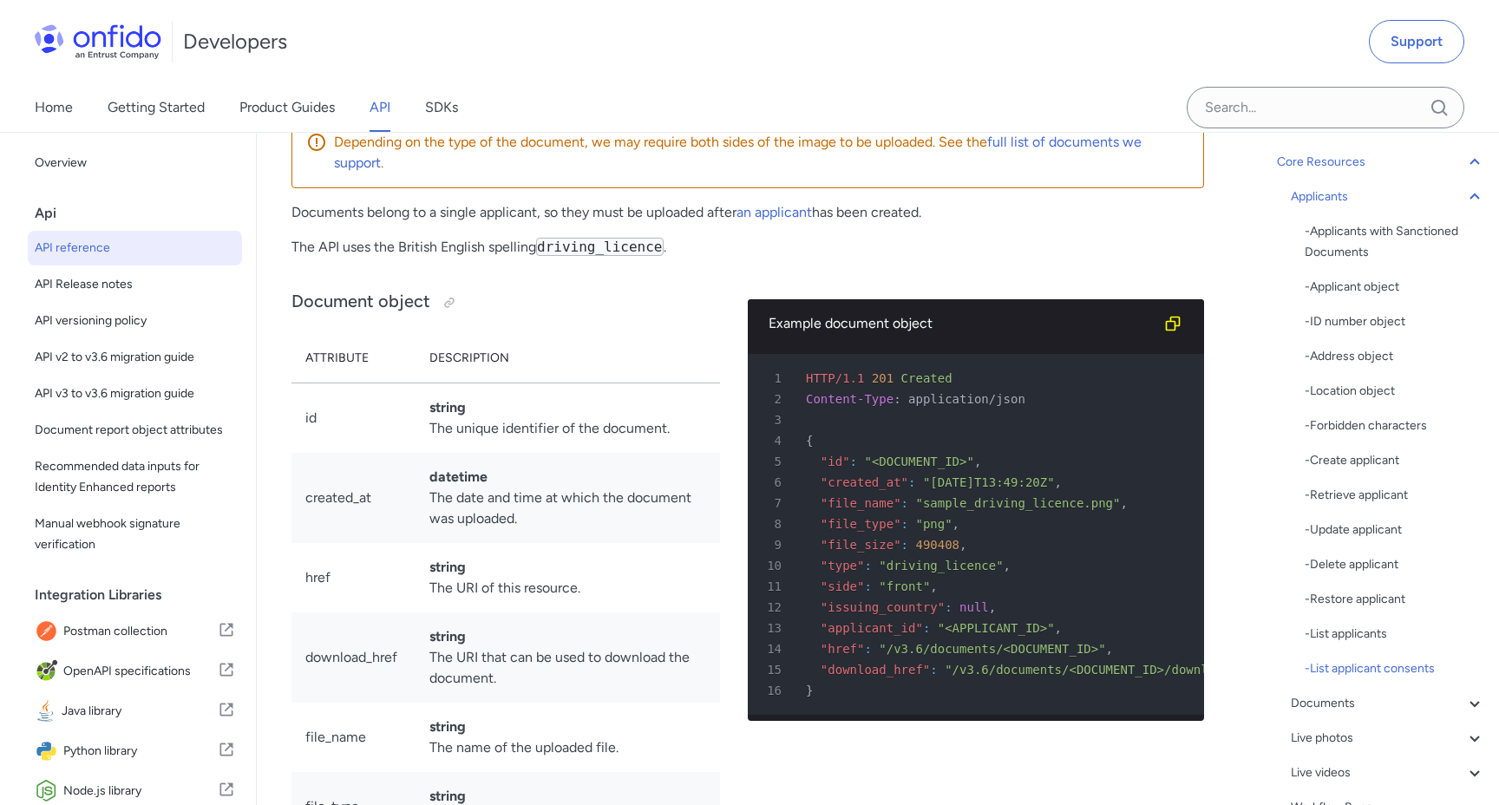
click at [1311, 688] on div "Applicants - Applicants with Sanctioned Documents - Applicant object - ID numbe…" at bounding box center [1388, 640] width 194 height 909
click at [1316, 698] on div "Documents" at bounding box center [1388, 703] width 194 height 21
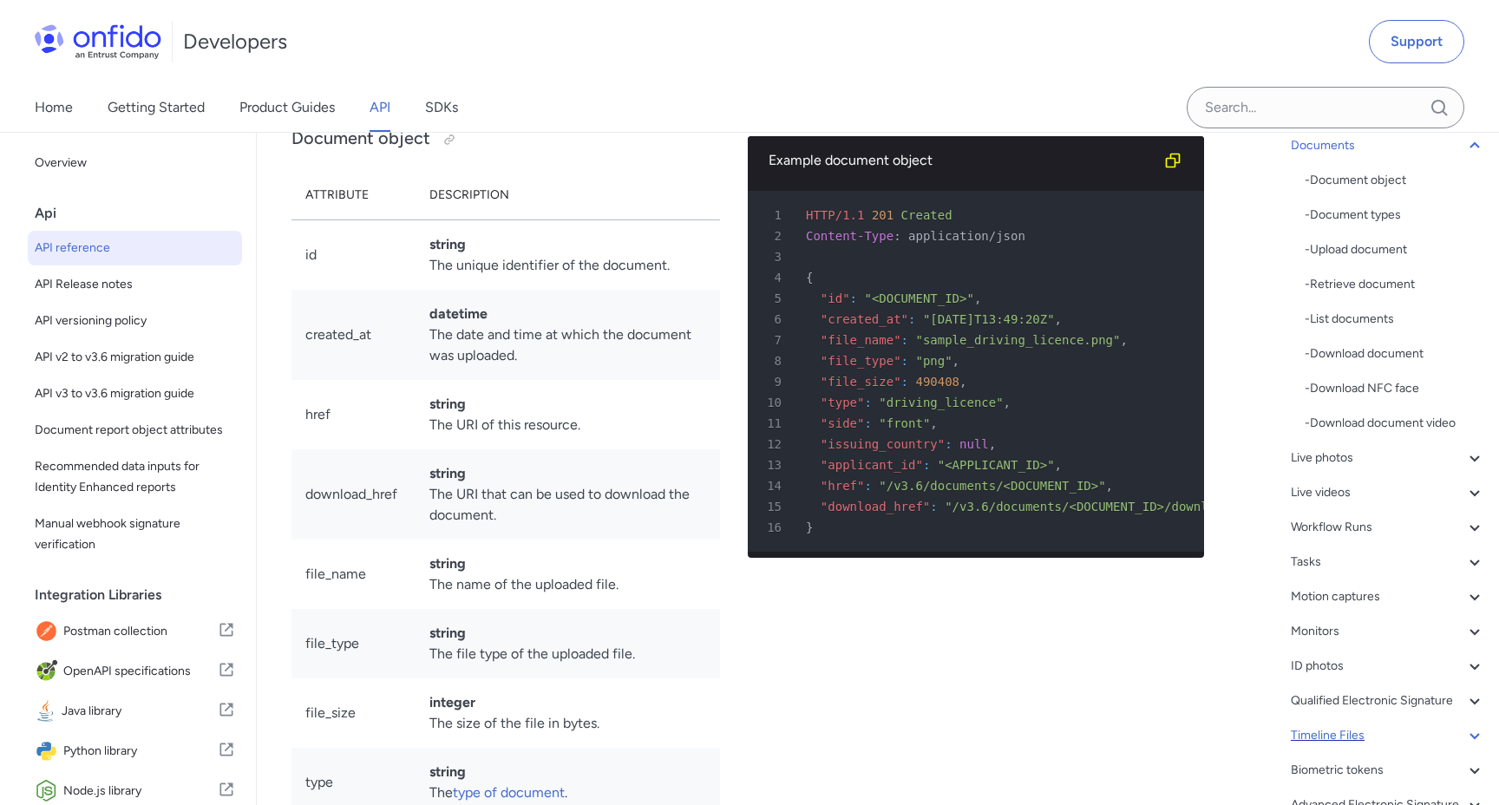
scroll to position [291, 0]
